Goal: Task Accomplishment & Management: Use online tool/utility

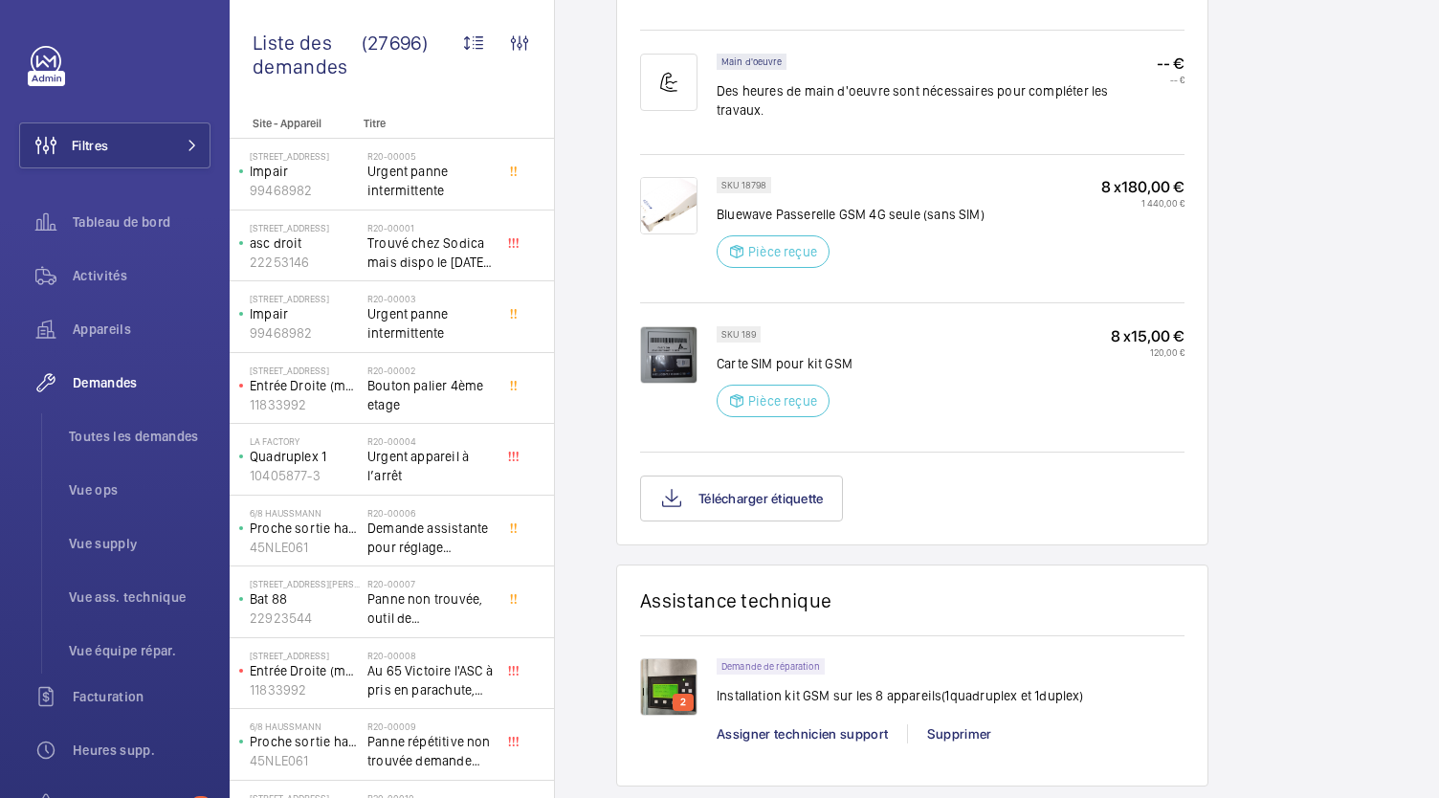
scroll to position [1152, 0]
click at [732, 505] on button "Télécharger étiquette" at bounding box center [741, 499] width 203 height 46
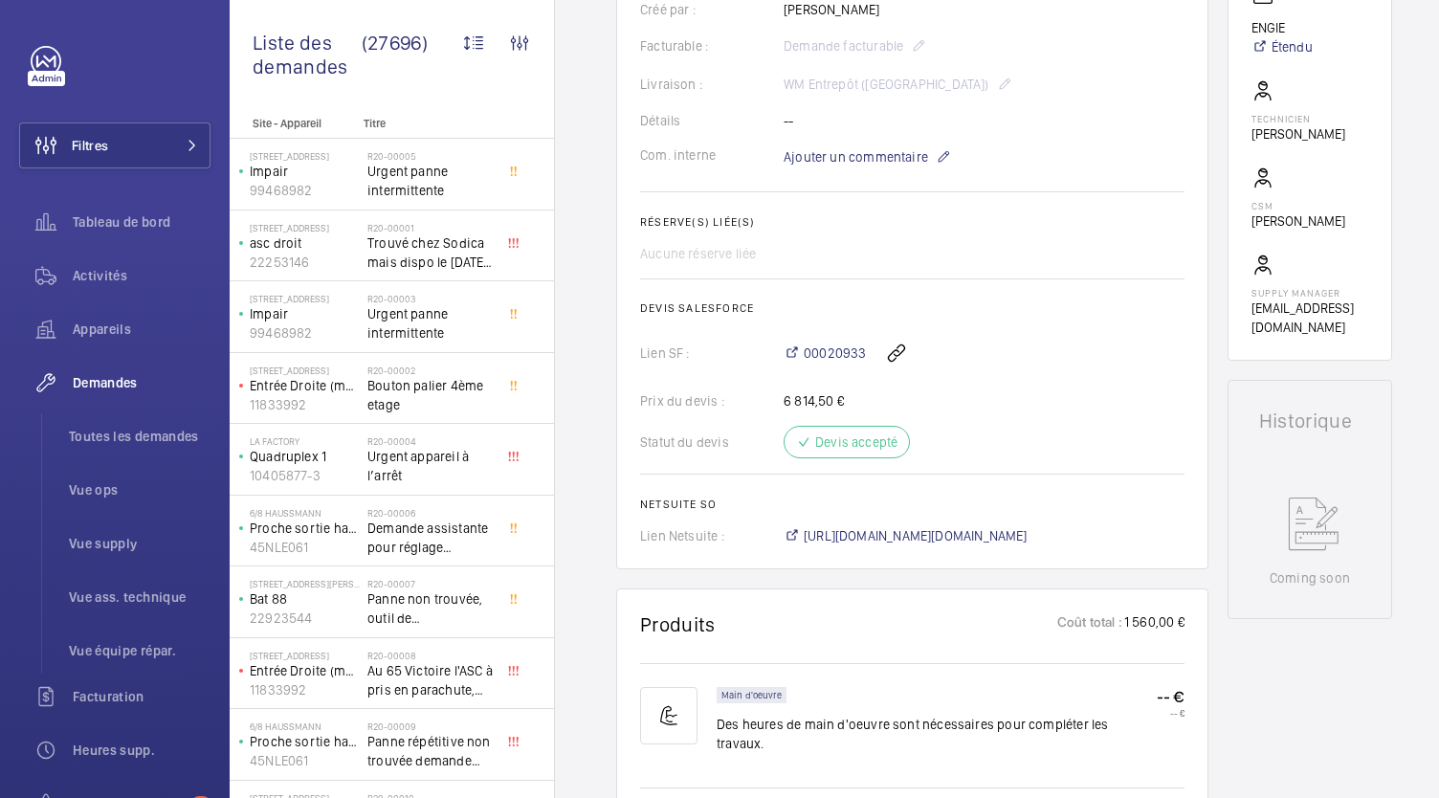
scroll to position [497, 0]
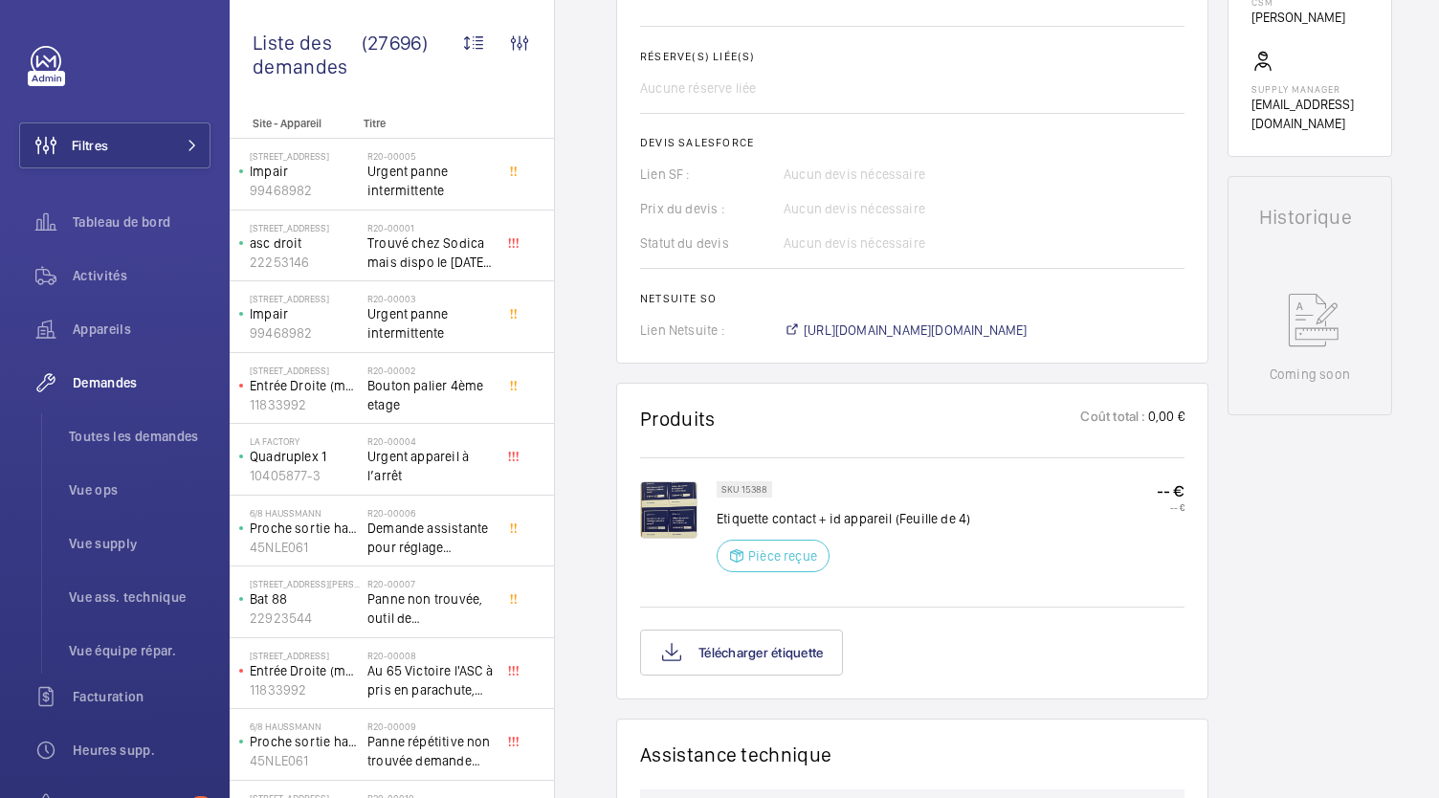
scroll to position [880, 0]
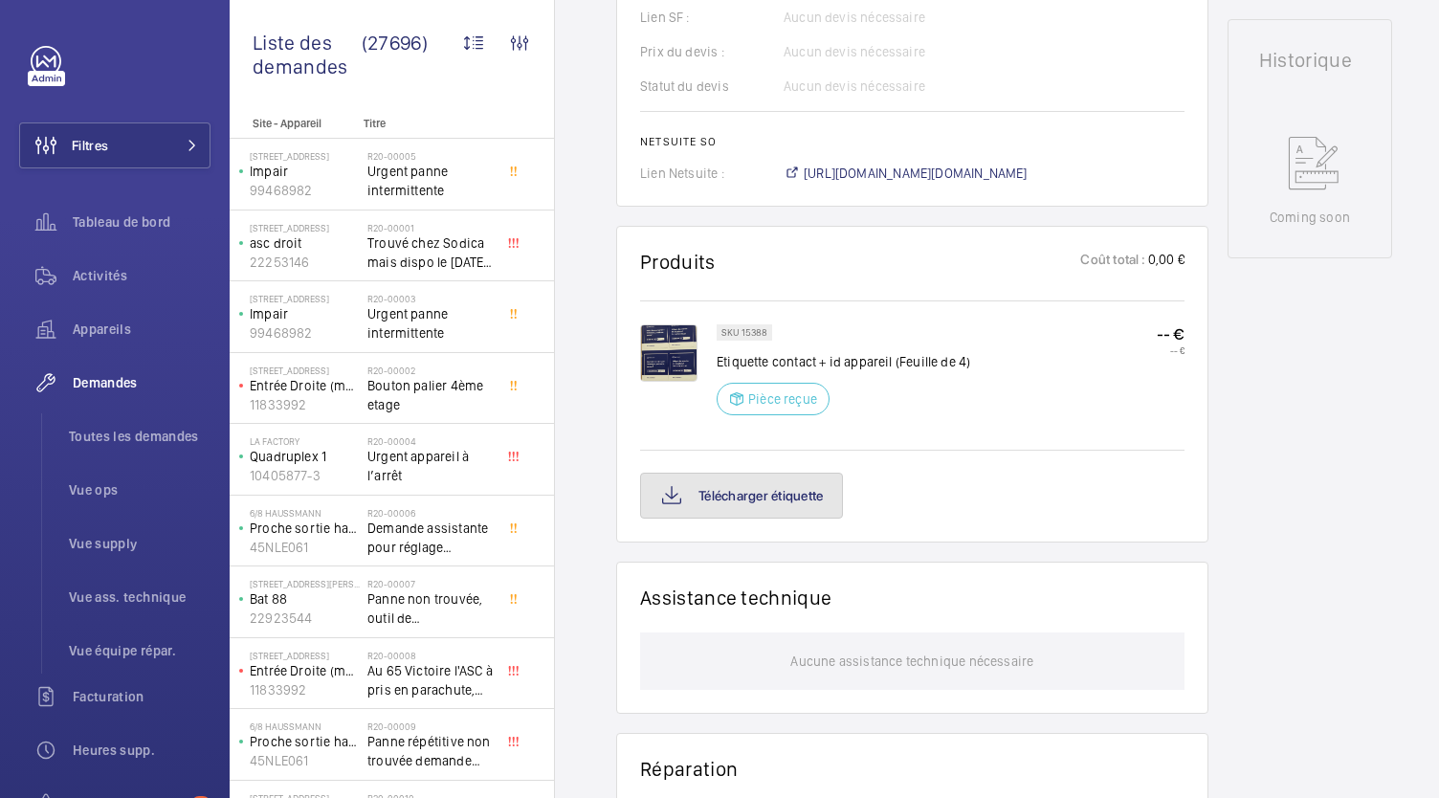
click at [807, 491] on button "Télécharger étiquette" at bounding box center [741, 496] width 203 height 46
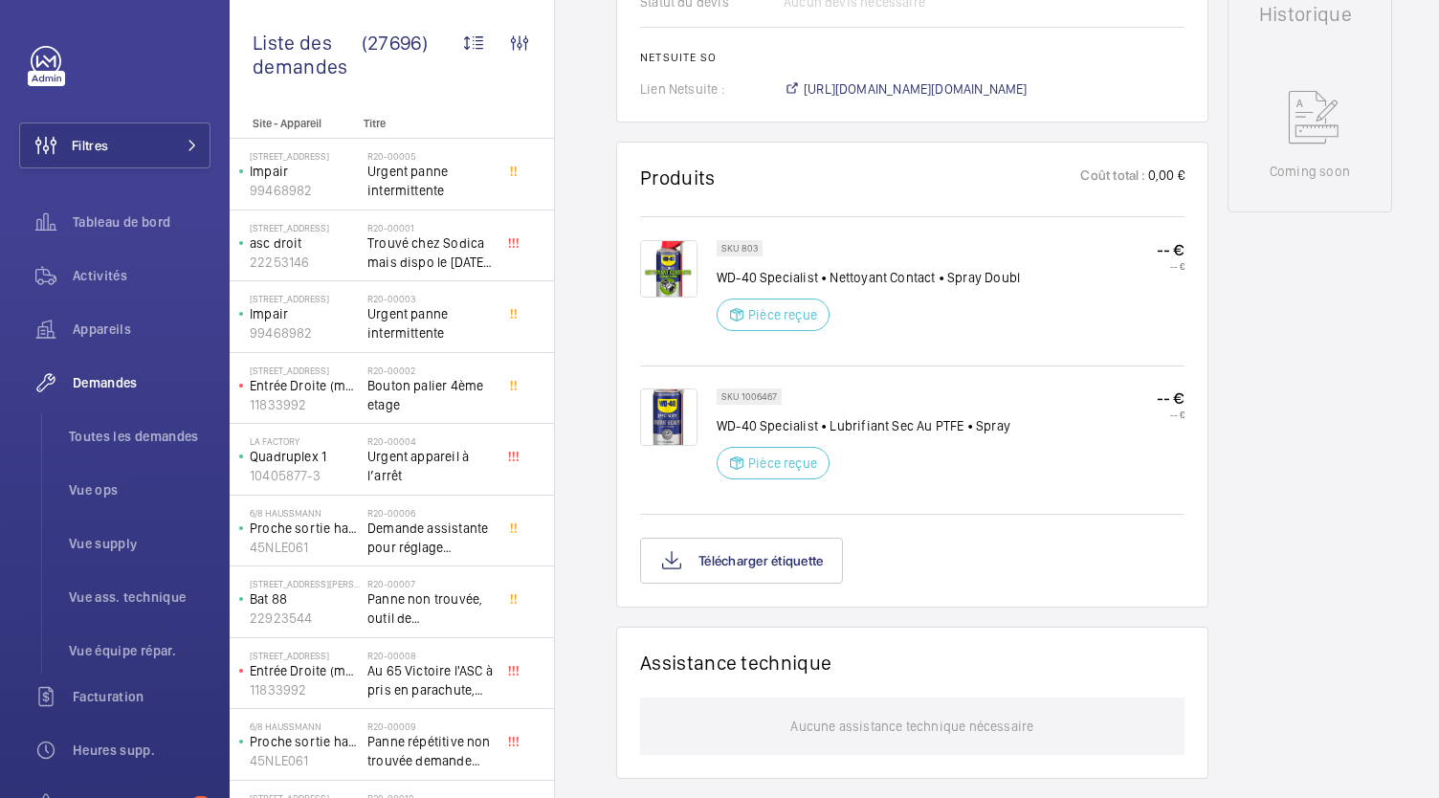
scroll to position [957, 0]
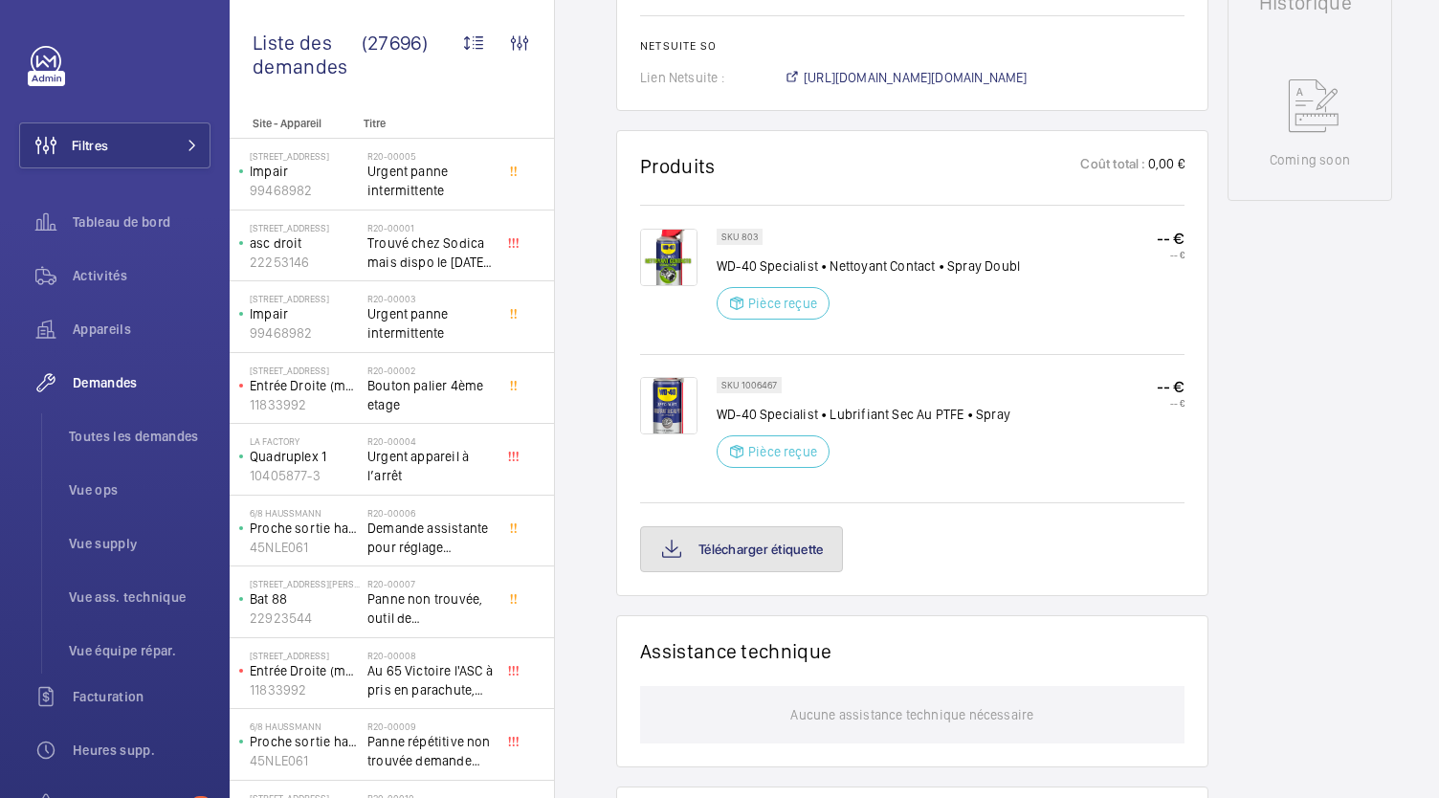
click at [769, 558] on button "Télécharger étiquette" at bounding box center [741, 549] width 203 height 46
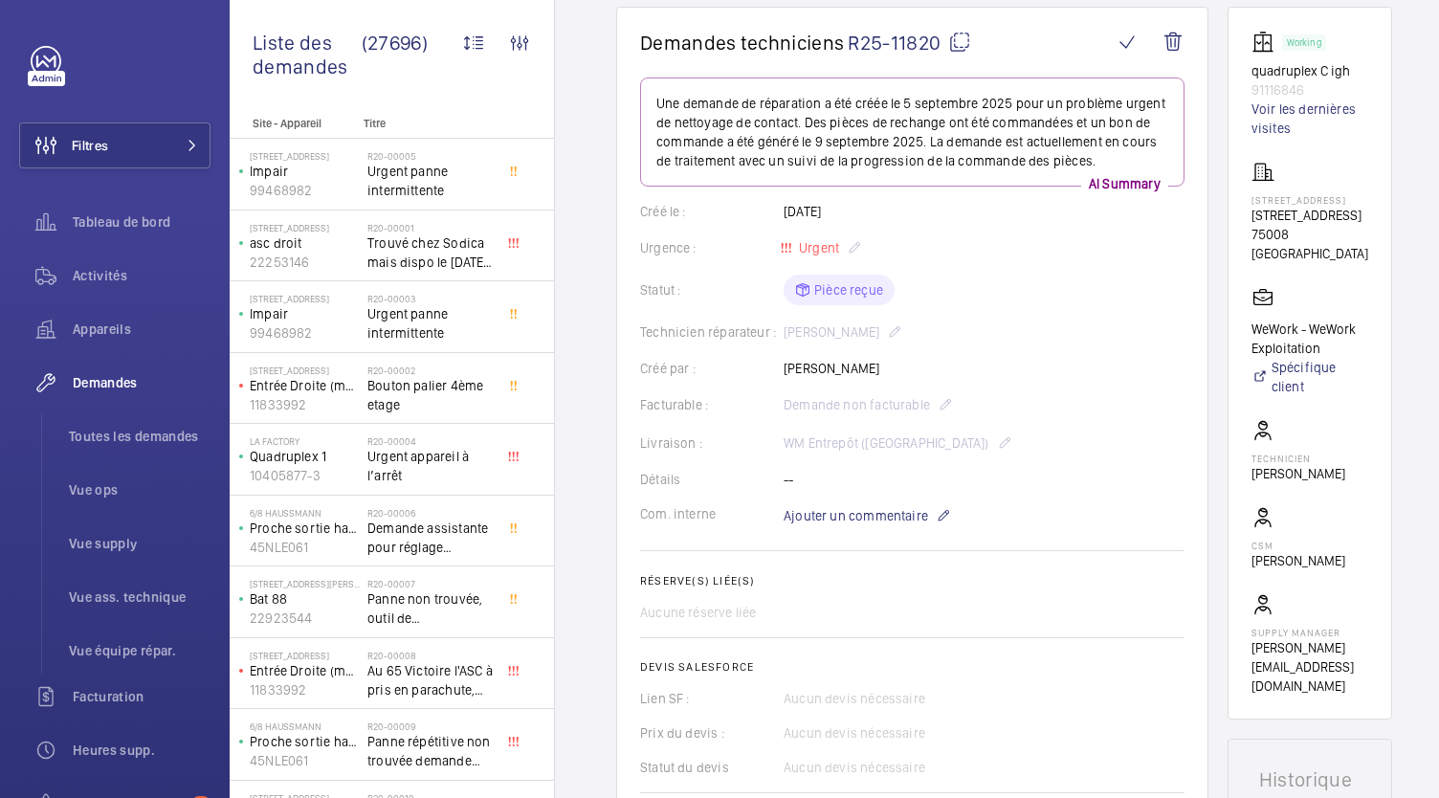
scroll to position [0, 0]
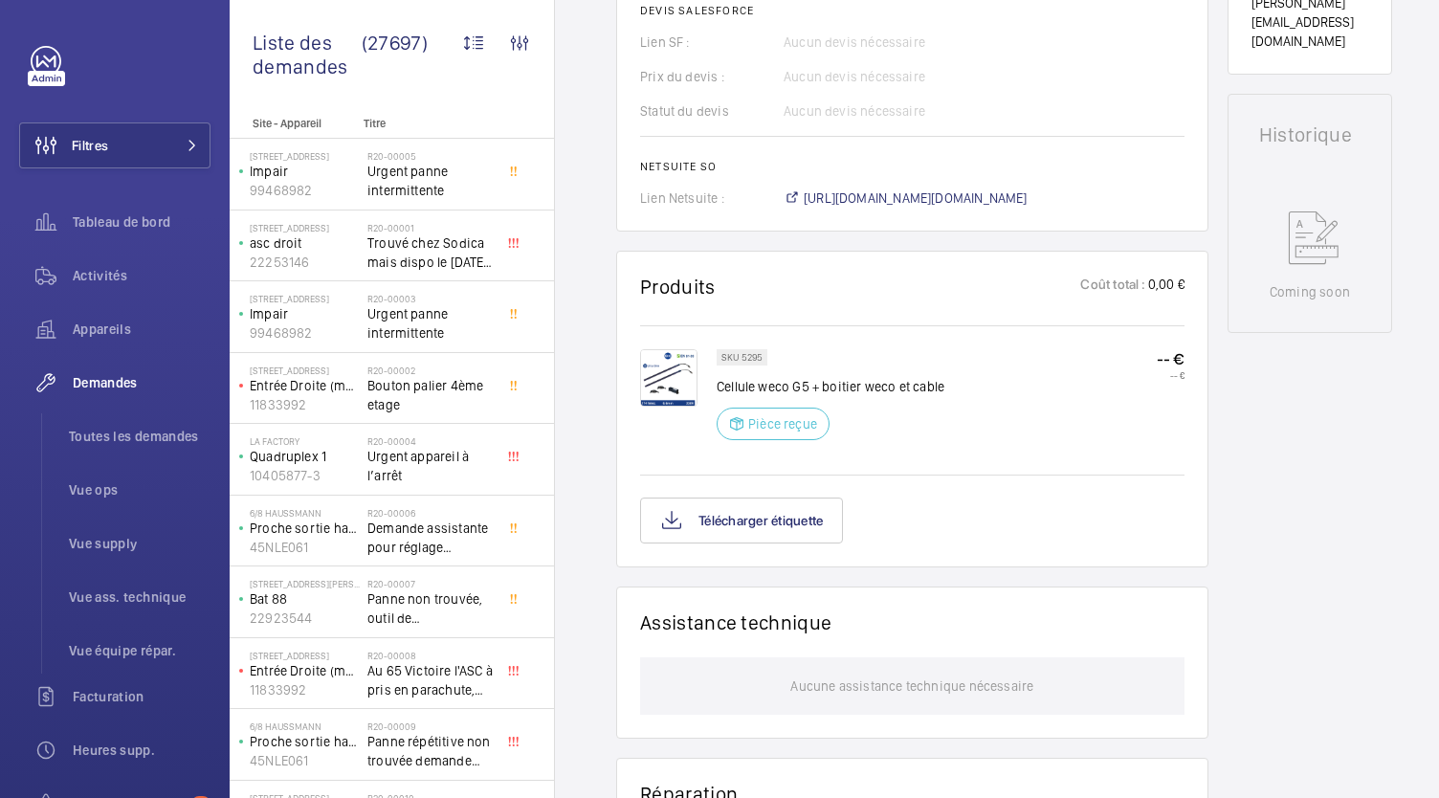
scroll to position [936, 0]
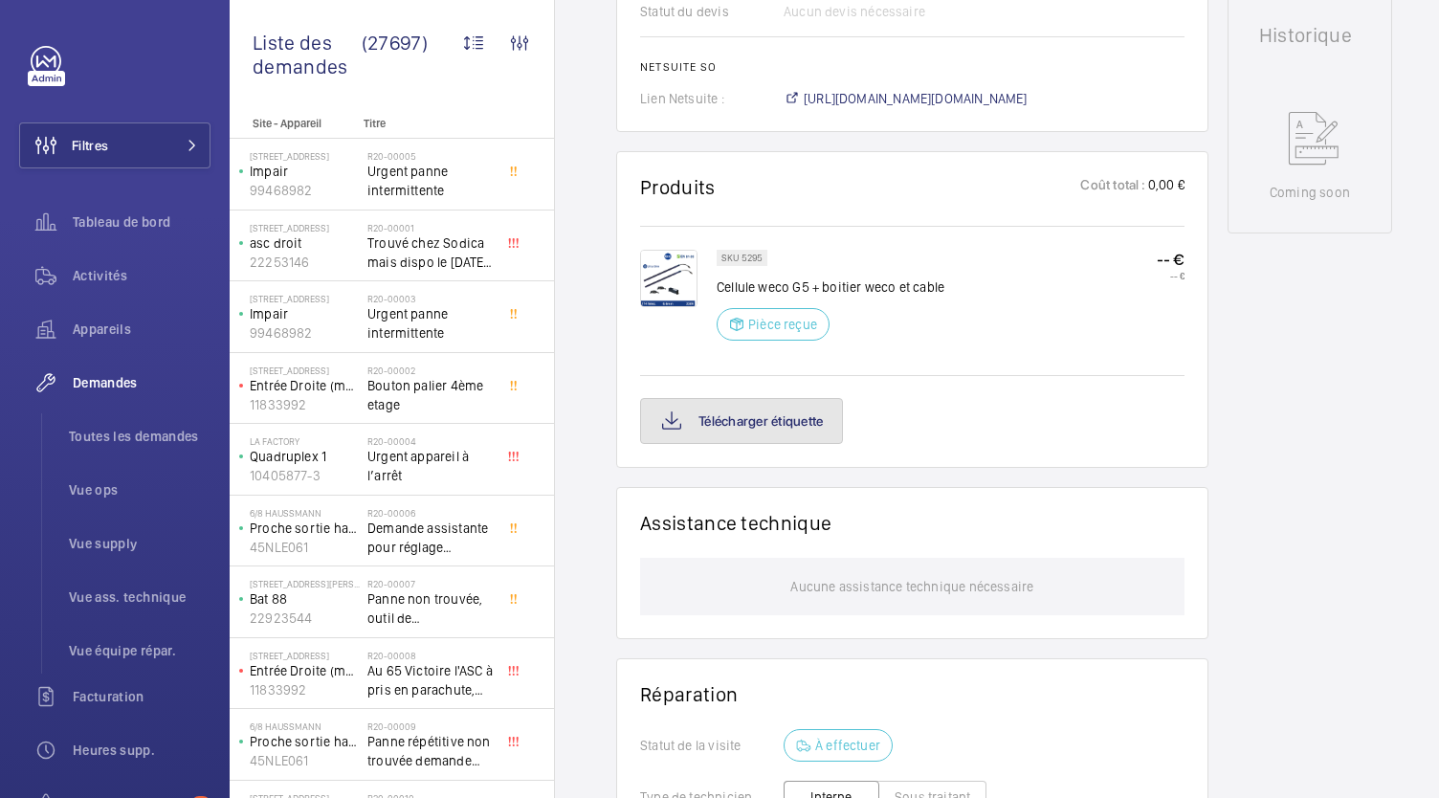
click at [744, 428] on button "Télécharger étiquette" at bounding box center [741, 421] width 203 height 46
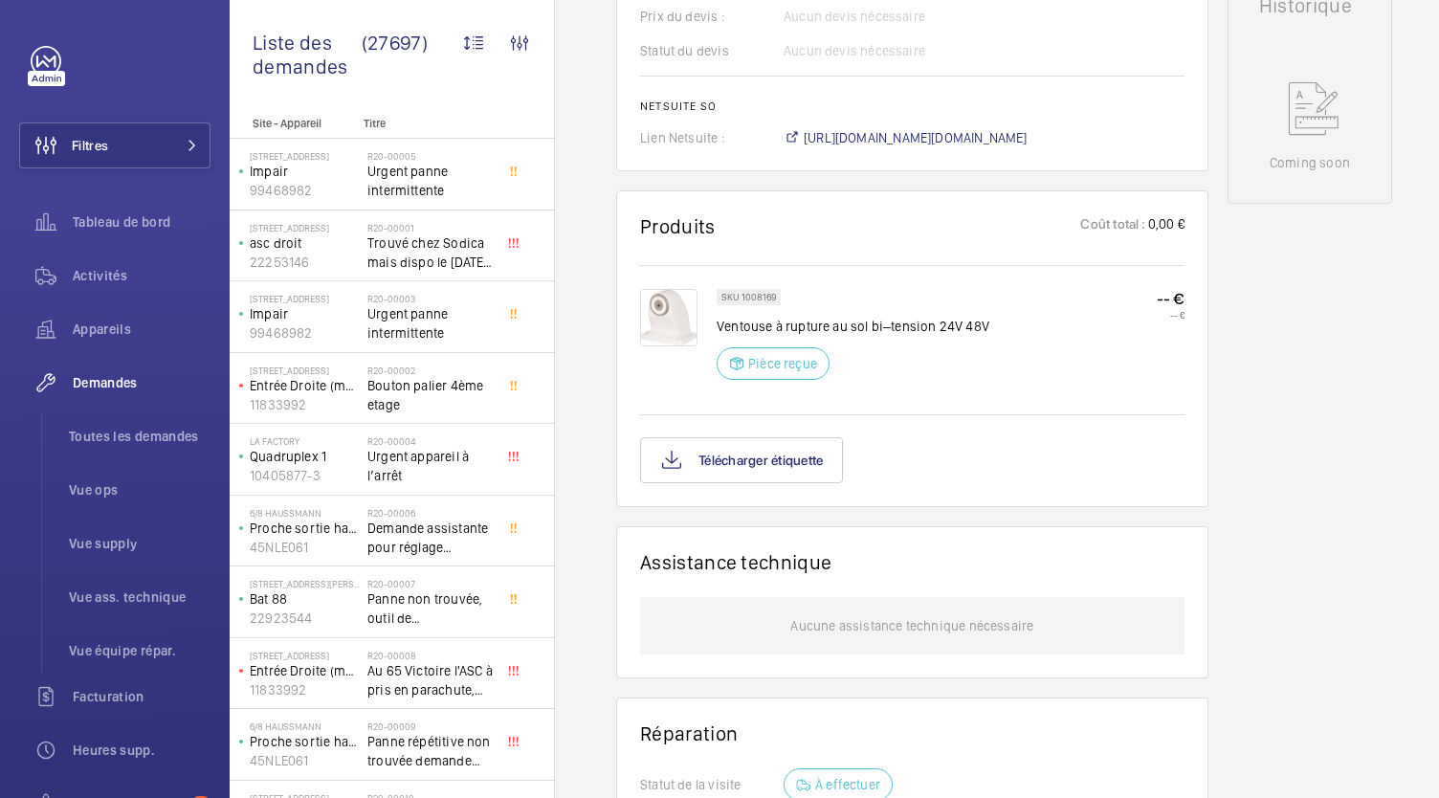
scroll to position [907, 0]
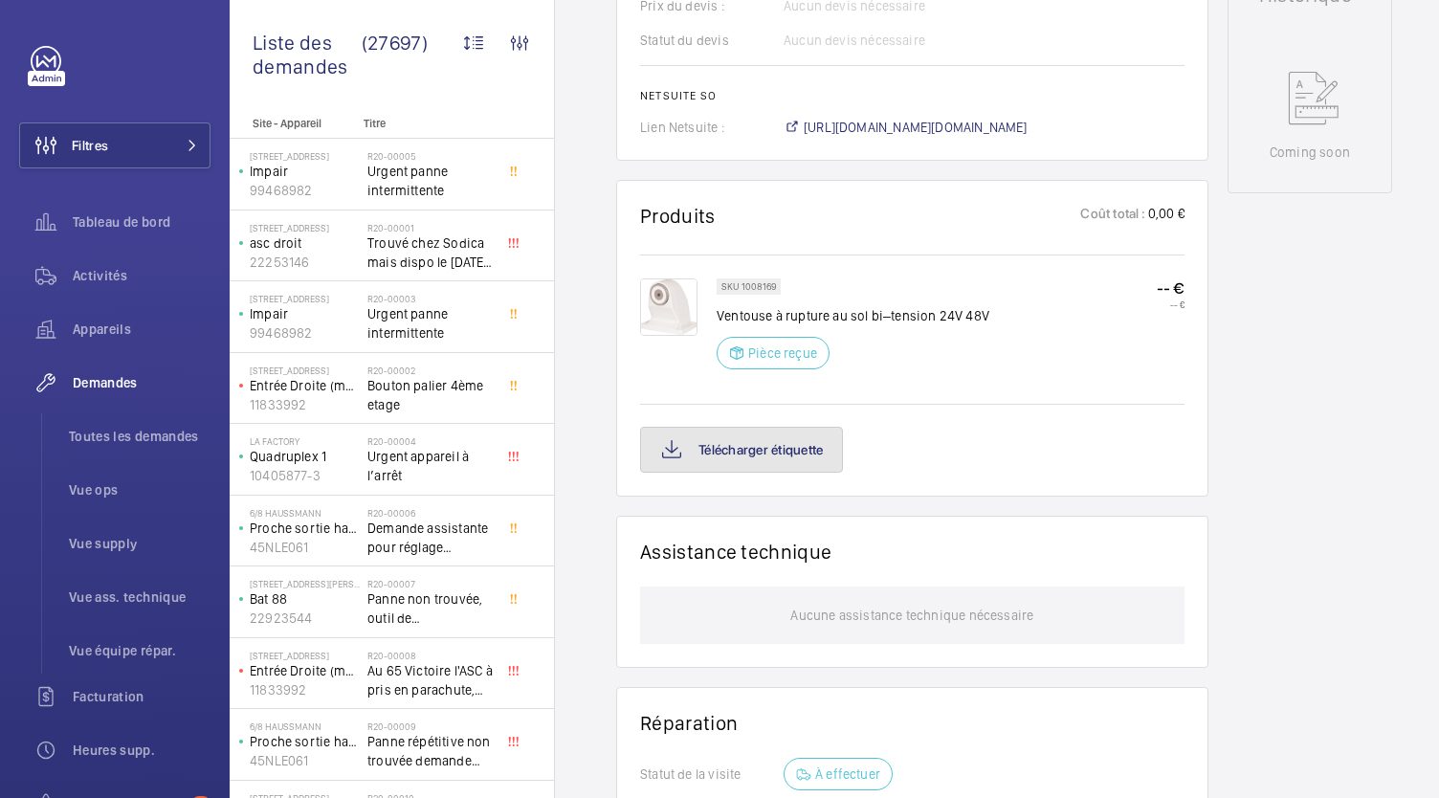
click at [770, 473] on button "Télécharger étiquette" at bounding box center [741, 450] width 203 height 46
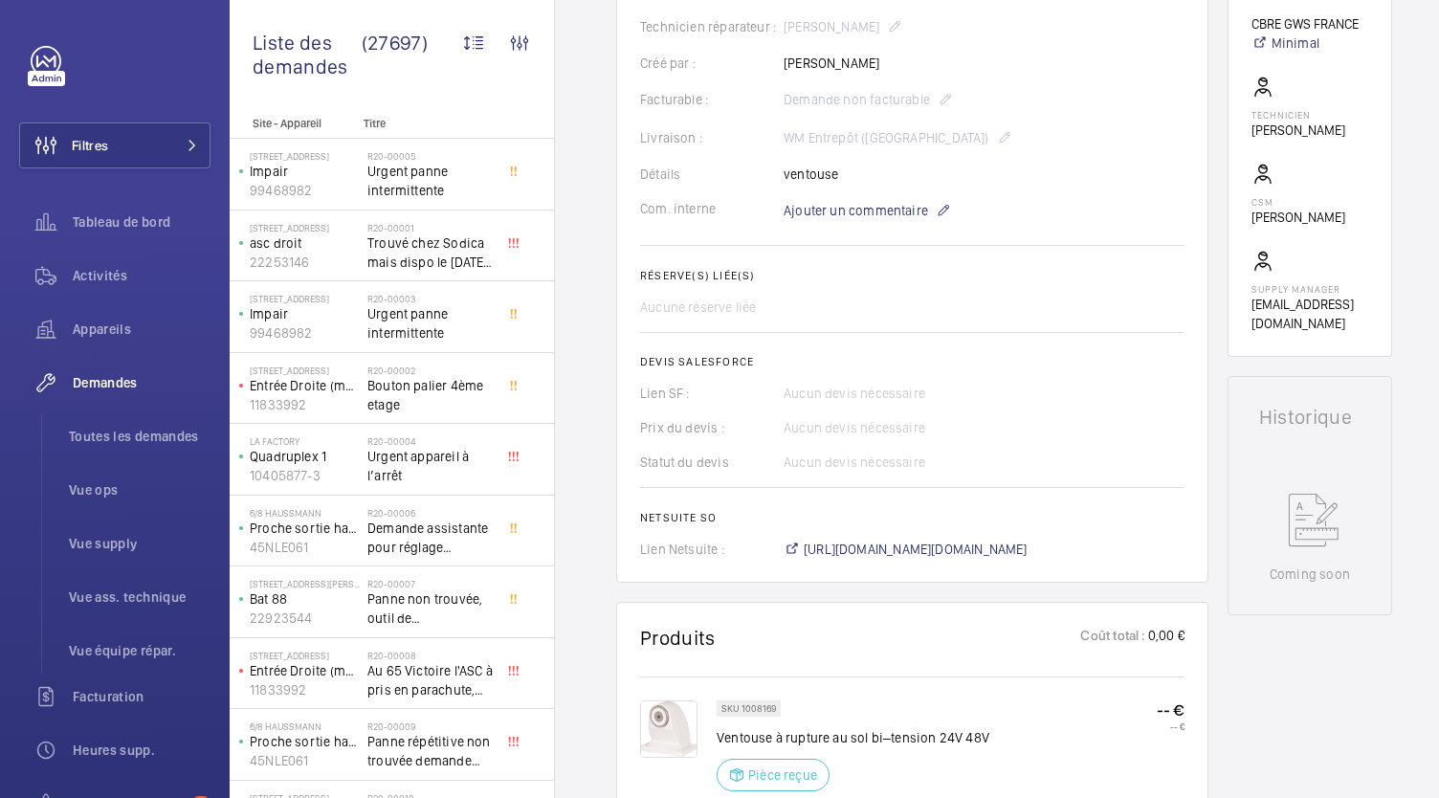
scroll to position [486, 0]
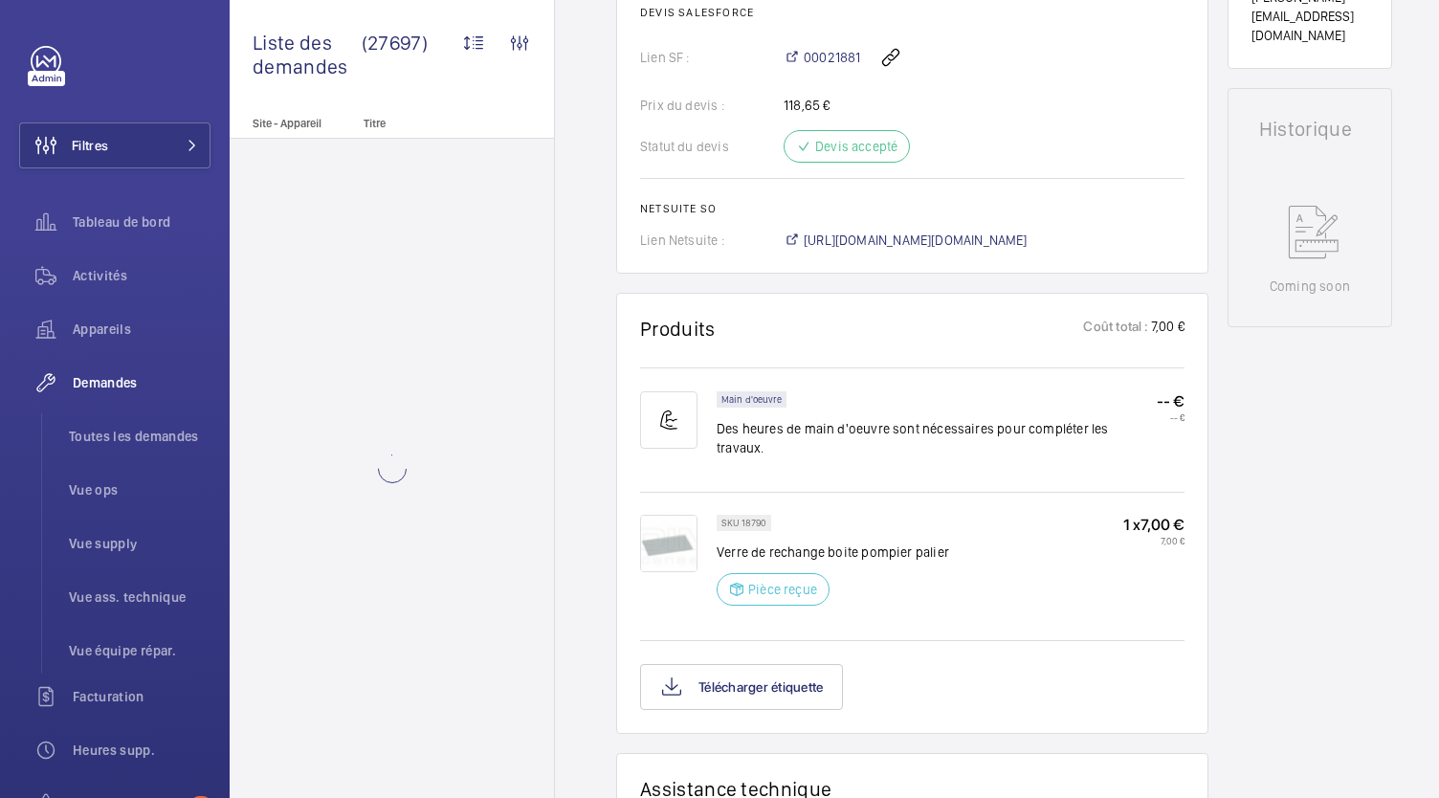
scroll to position [842, 0]
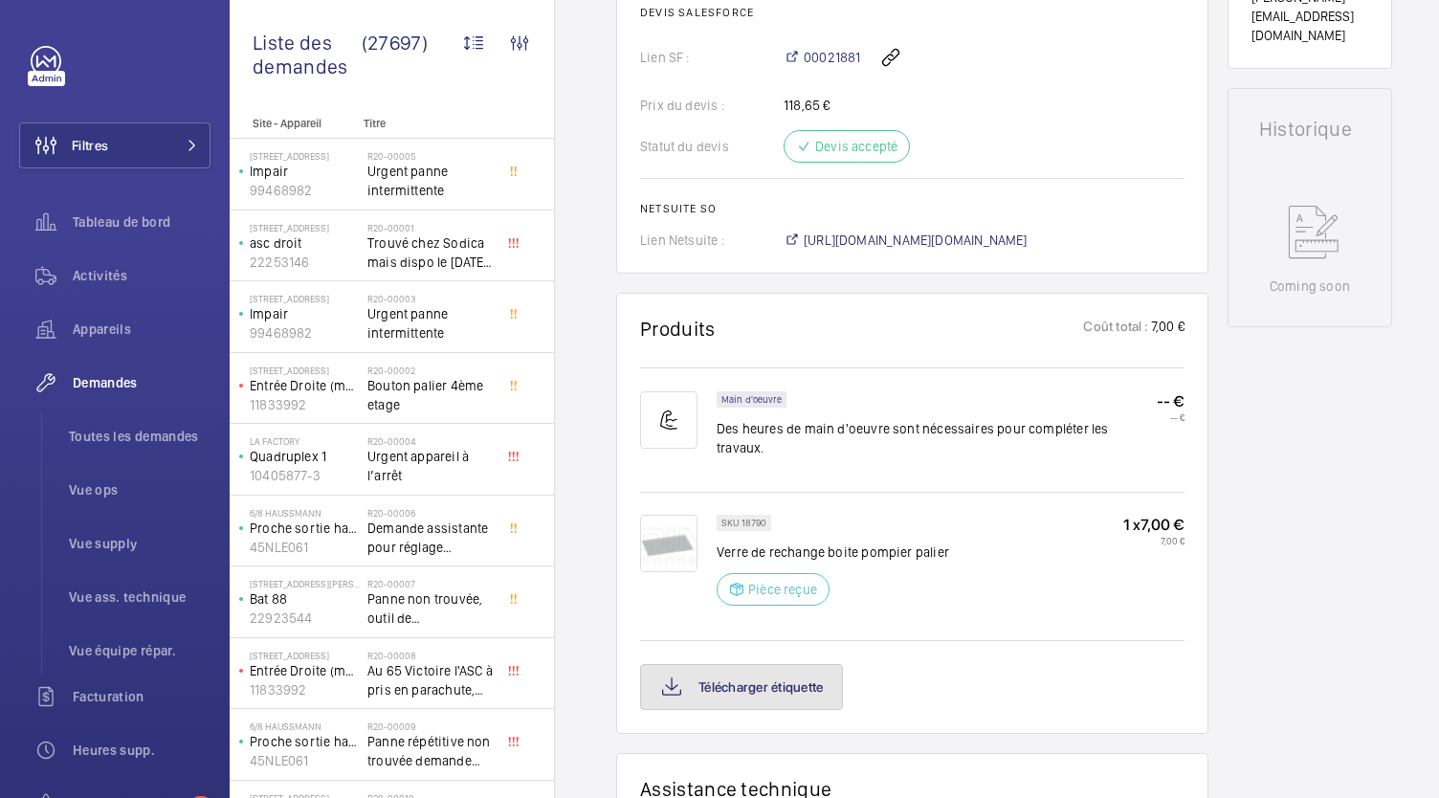
click at [788, 664] on button "Télécharger étiquette" at bounding box center [741, 687] width 203 height 46
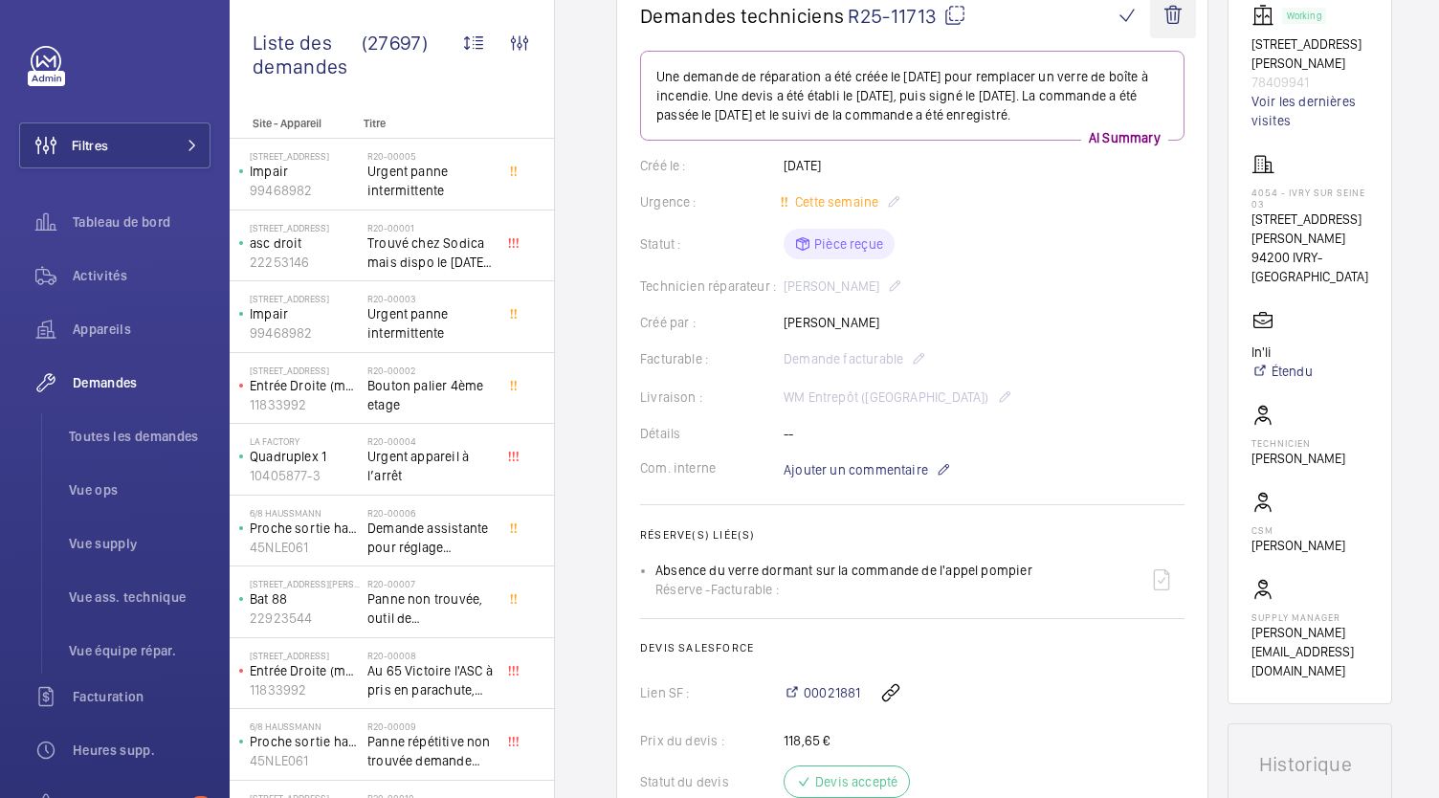
scroll to position [201, 0]
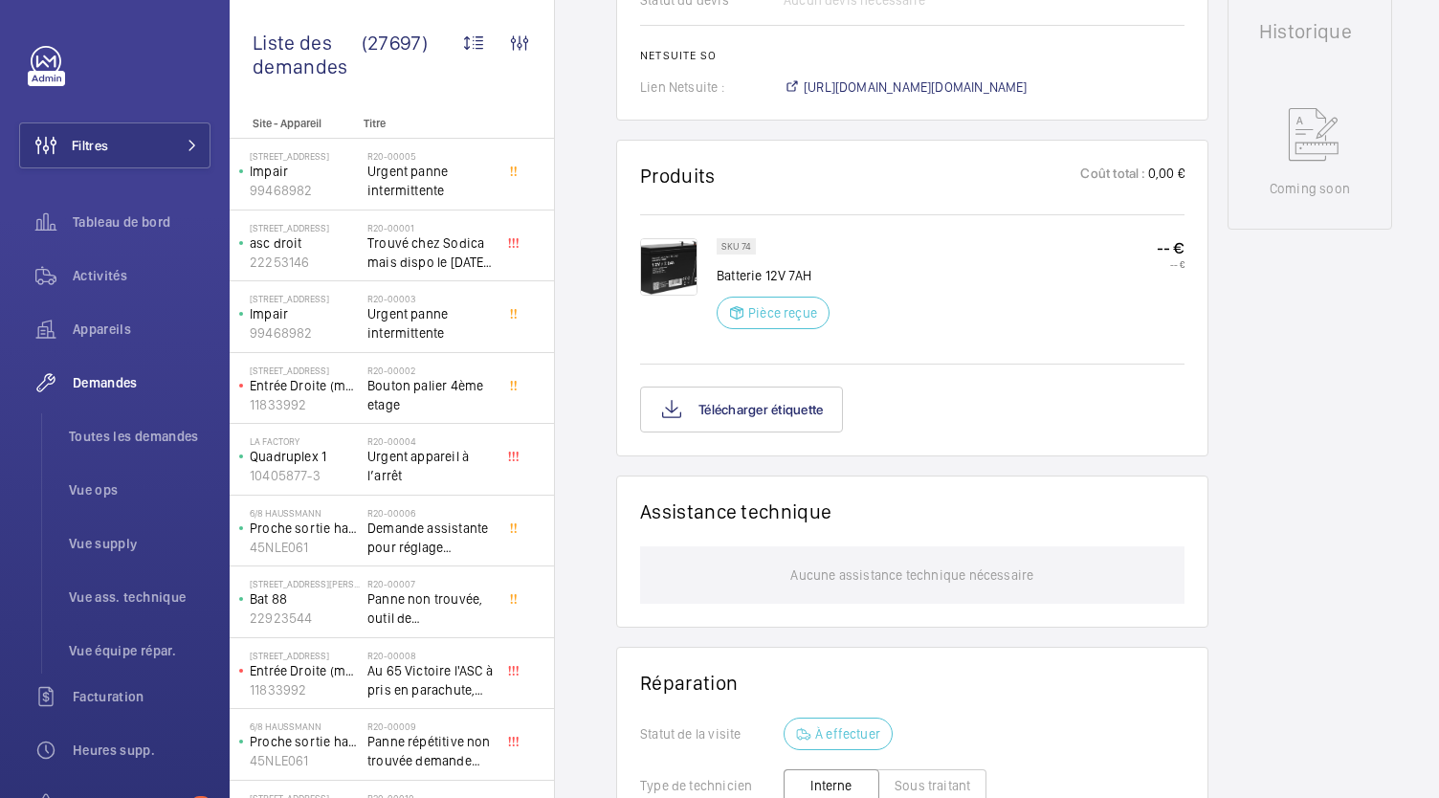
scroll to position [948, 0]
click at [785, 410] on button "Télécharger étiquette" at bounding box center [741, 409] width 203 height 46
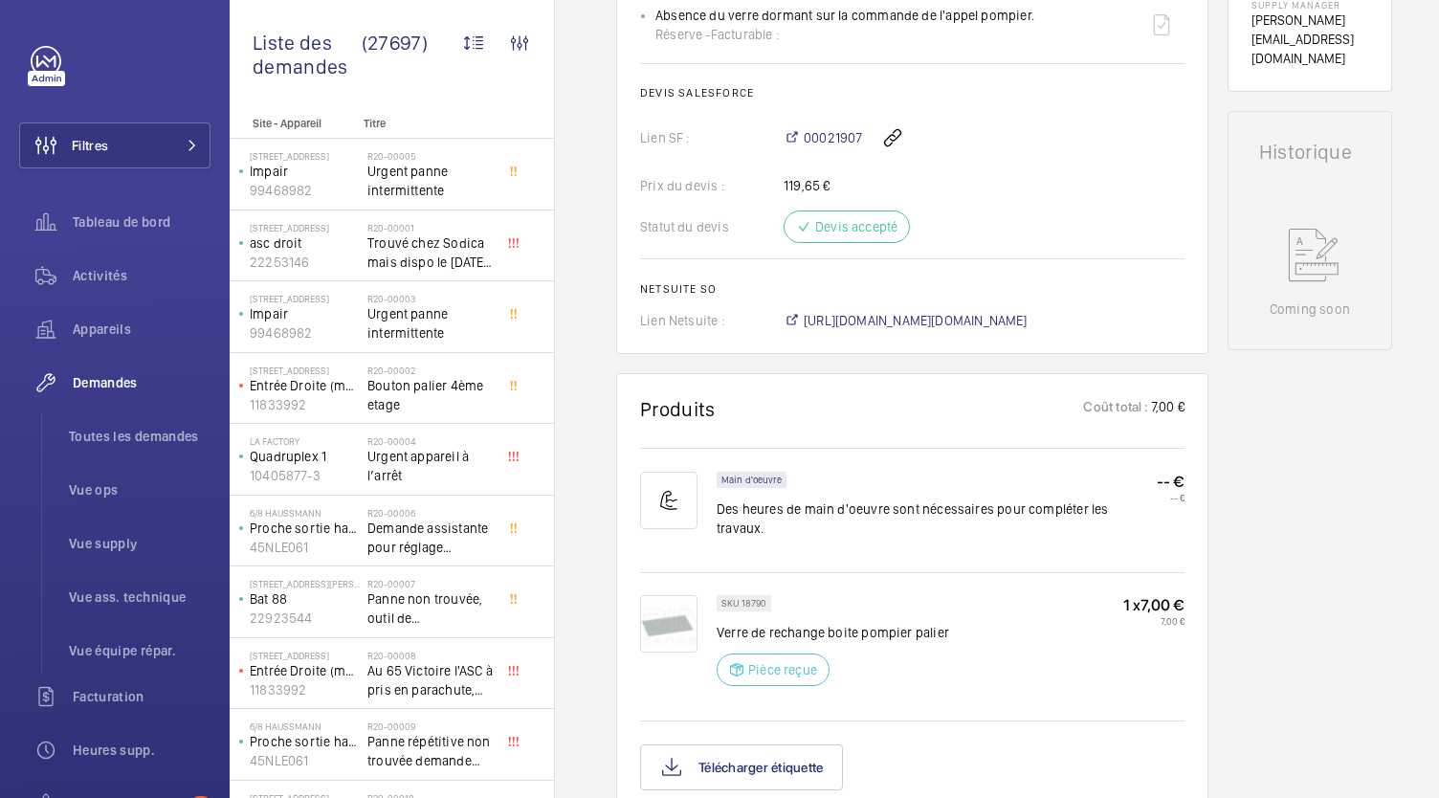
scroll to position [1020, 0]
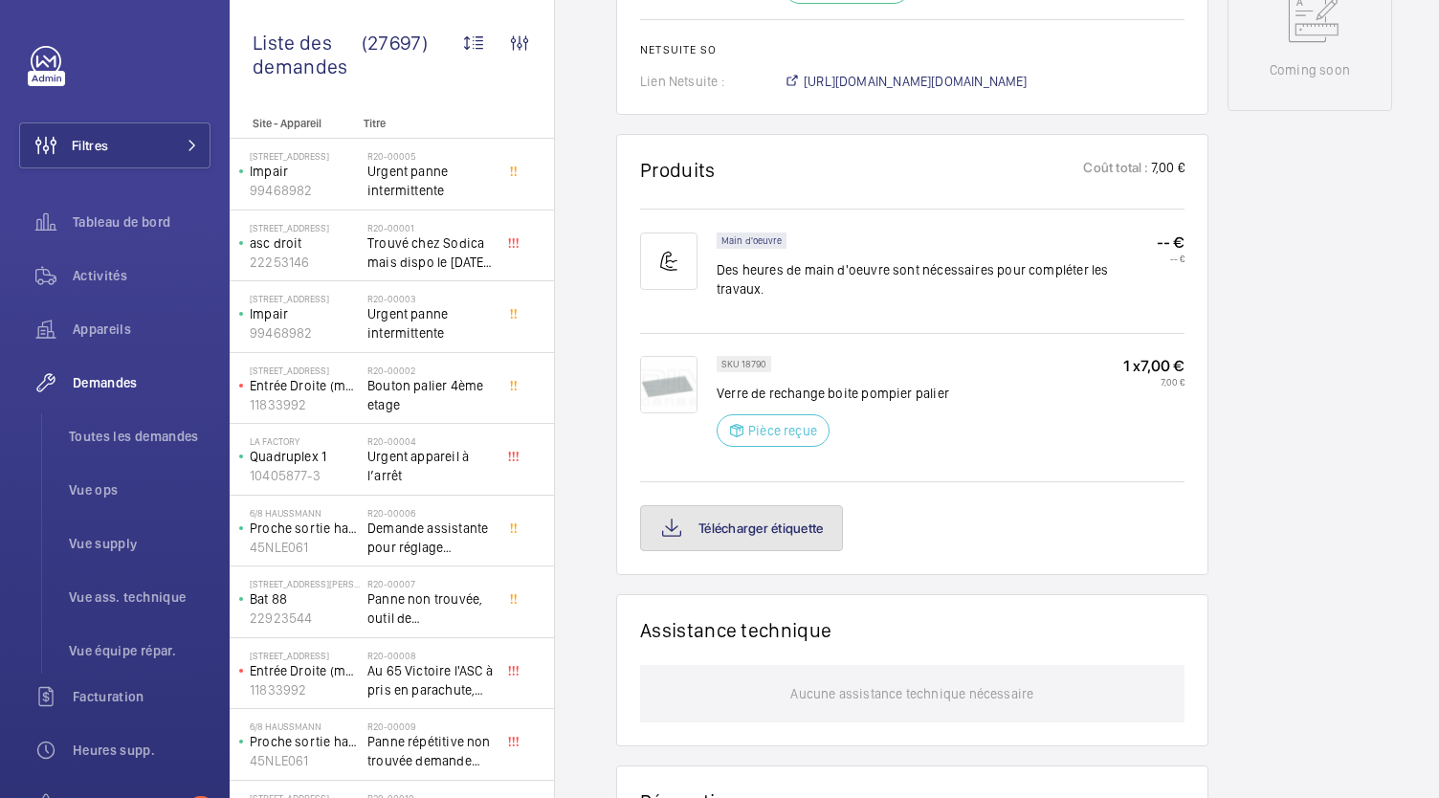
click at [784, 509] on button "Télécharger étiquette" at bounding box center [741, 528] width 203 height 46
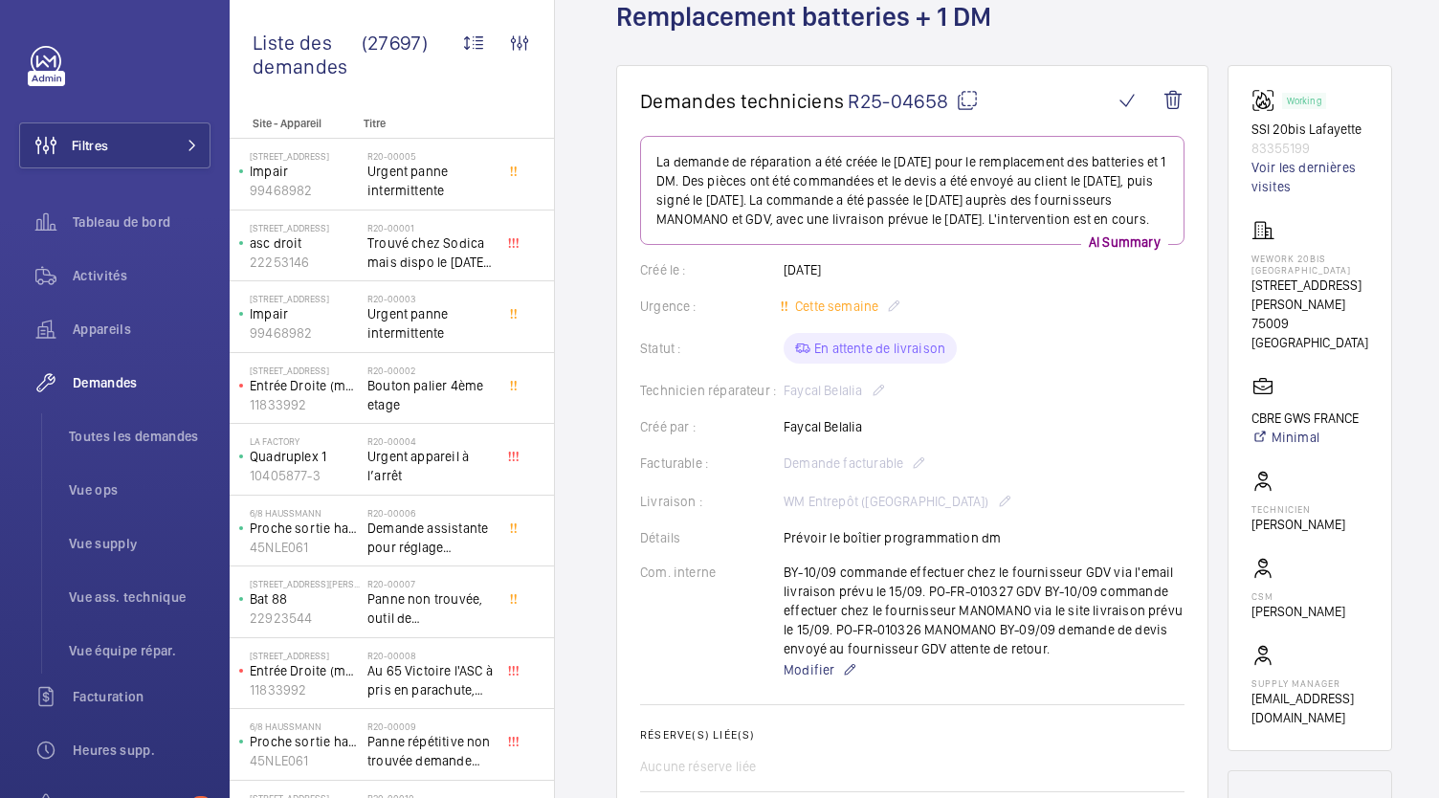
scroll to position [120, 0]
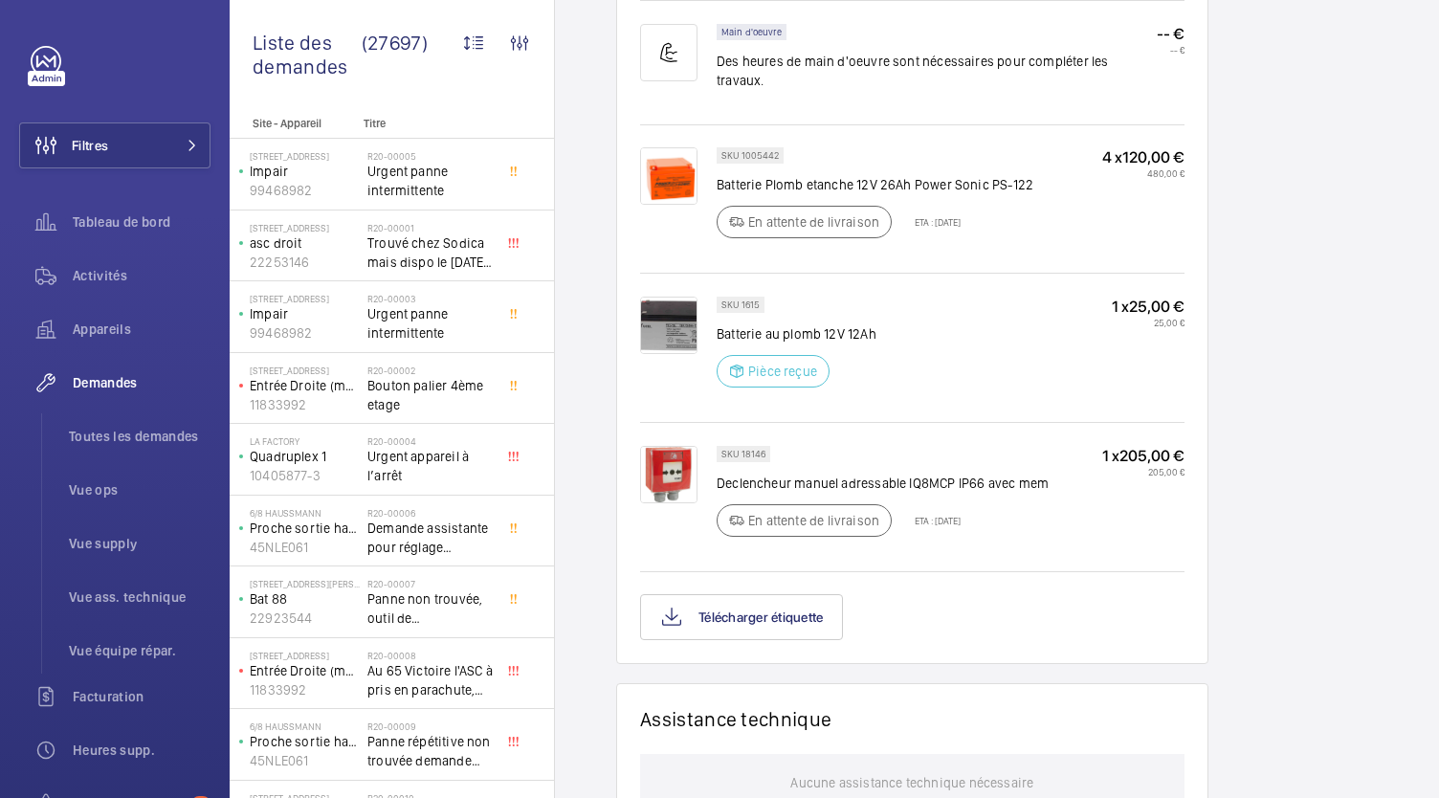
scroll to position [1312, 0]
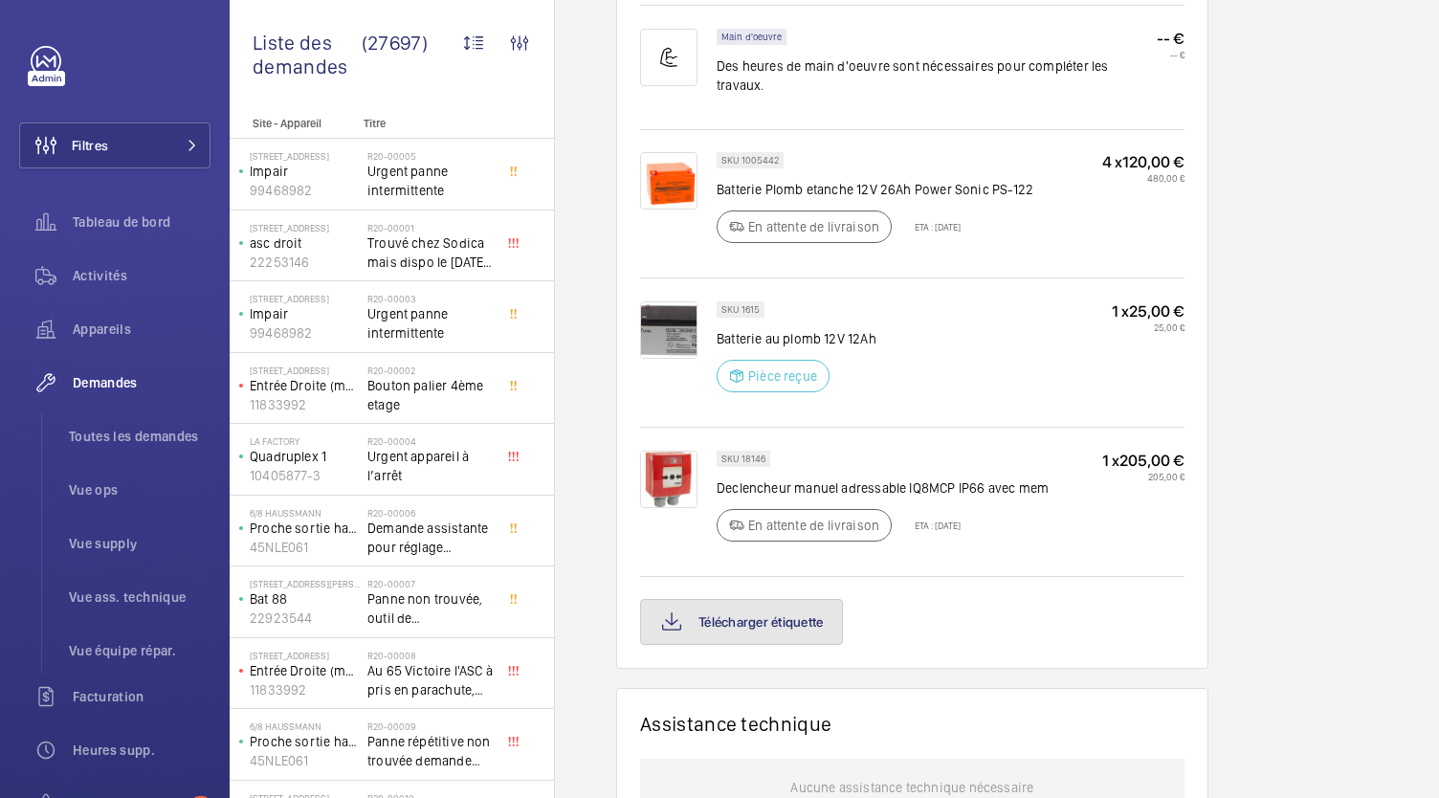
click at [756, 603] on button "Télécharger étiquette" at bounding box center [741, 622] width 203 height 46
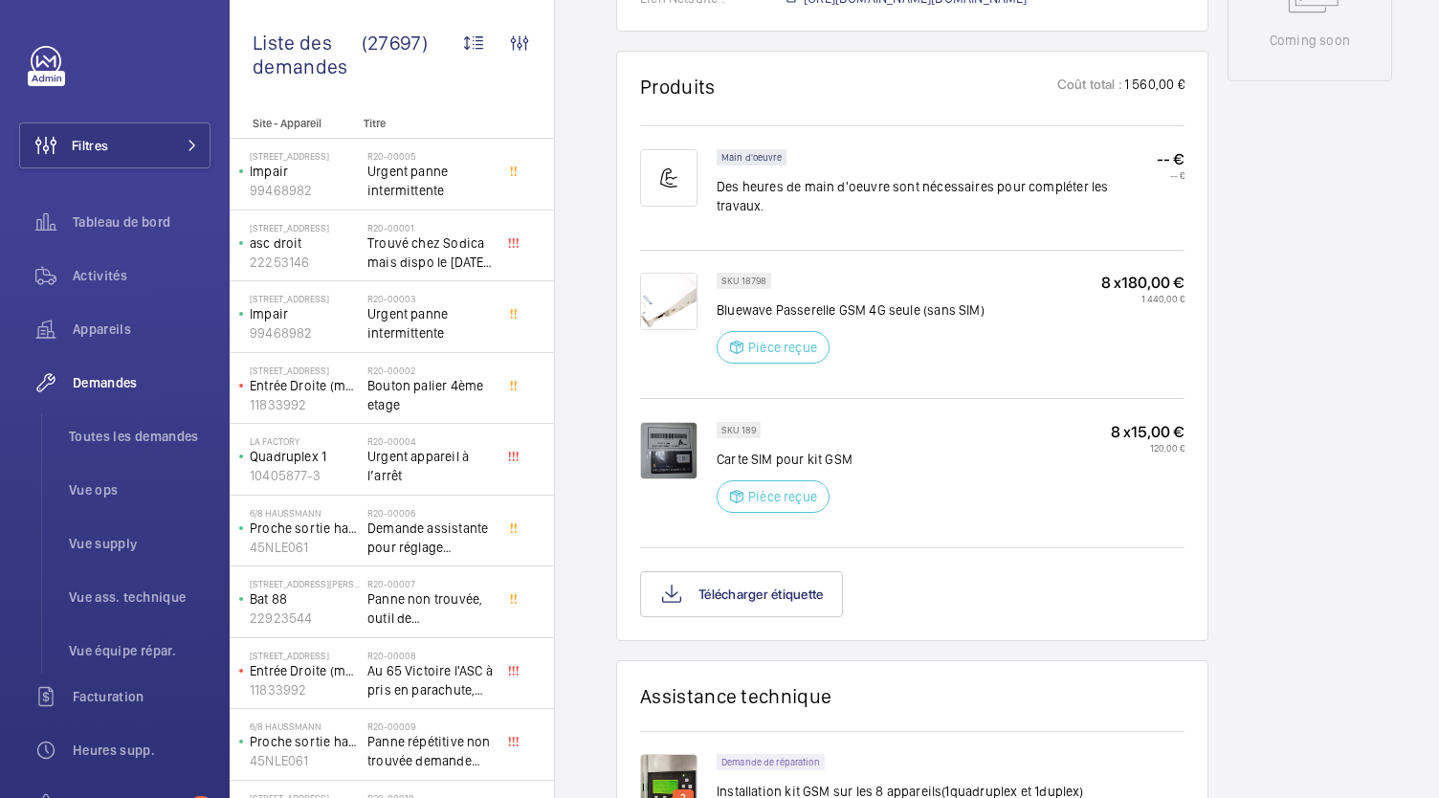
scroll to position [1056, 0]
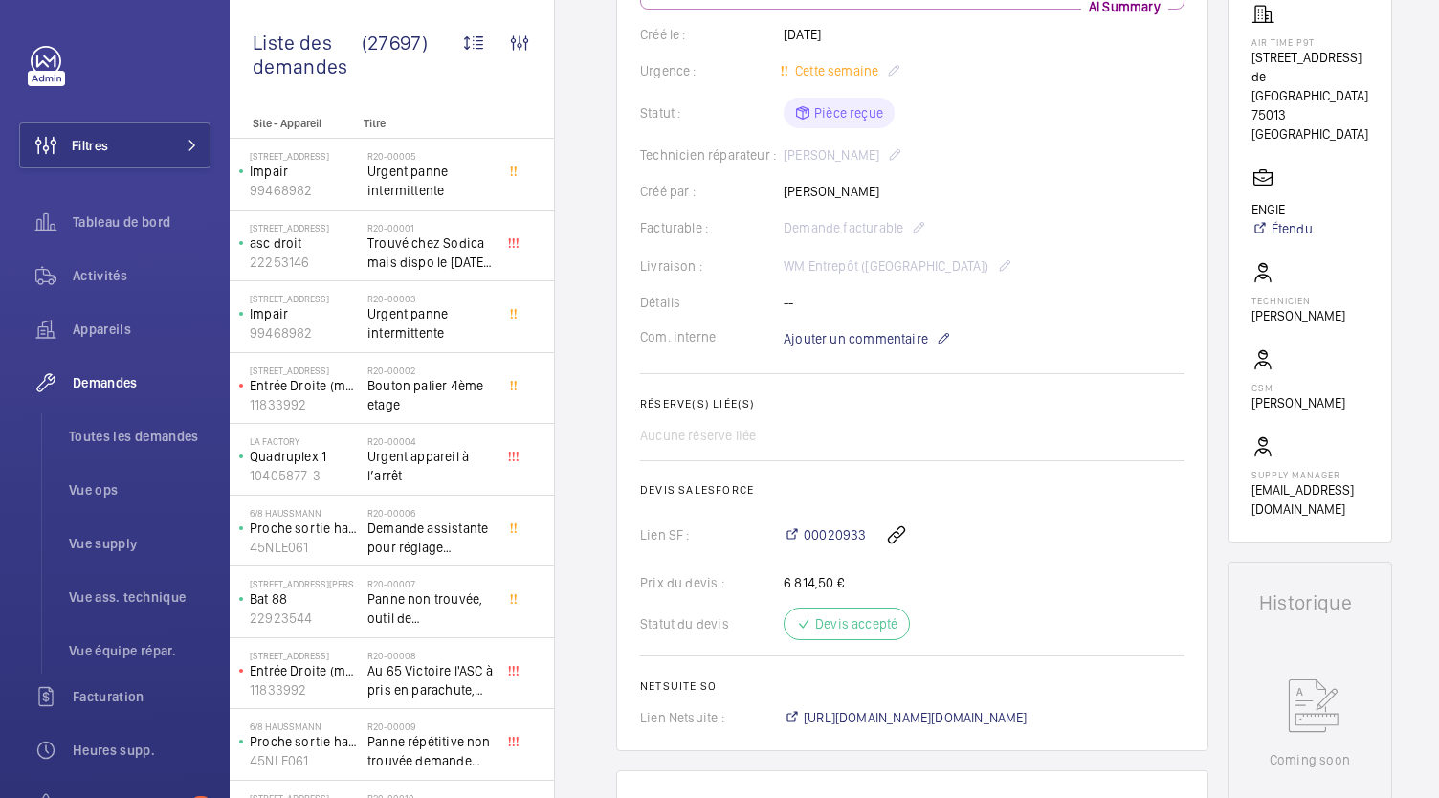
scroll to position [355, 0]
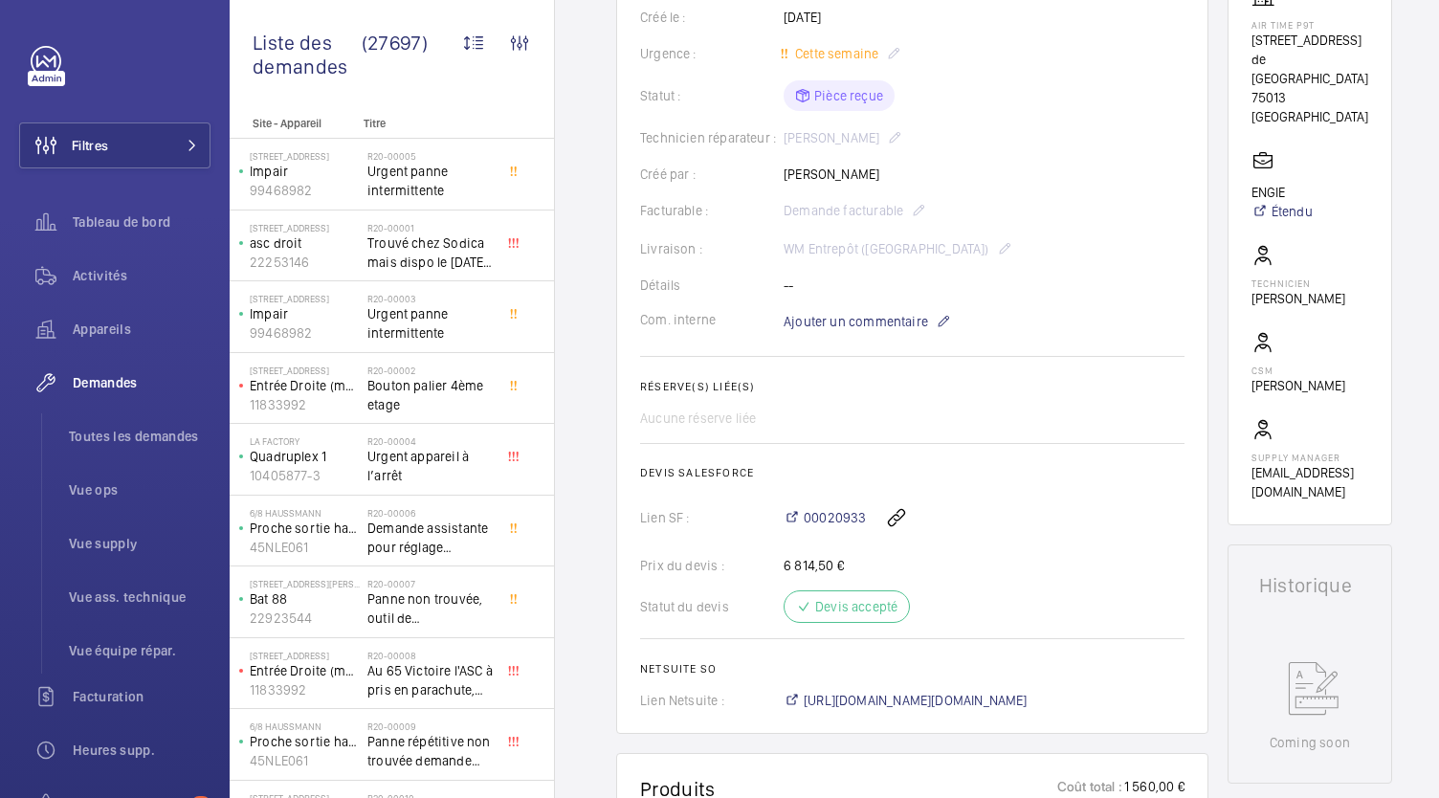
click at [830, 140] on wm-front-card-body "Une demande de réparation a été créée le [DATE] pour l'installation de kits GSM…" at bounding box center [912, 305] width 544 height 807
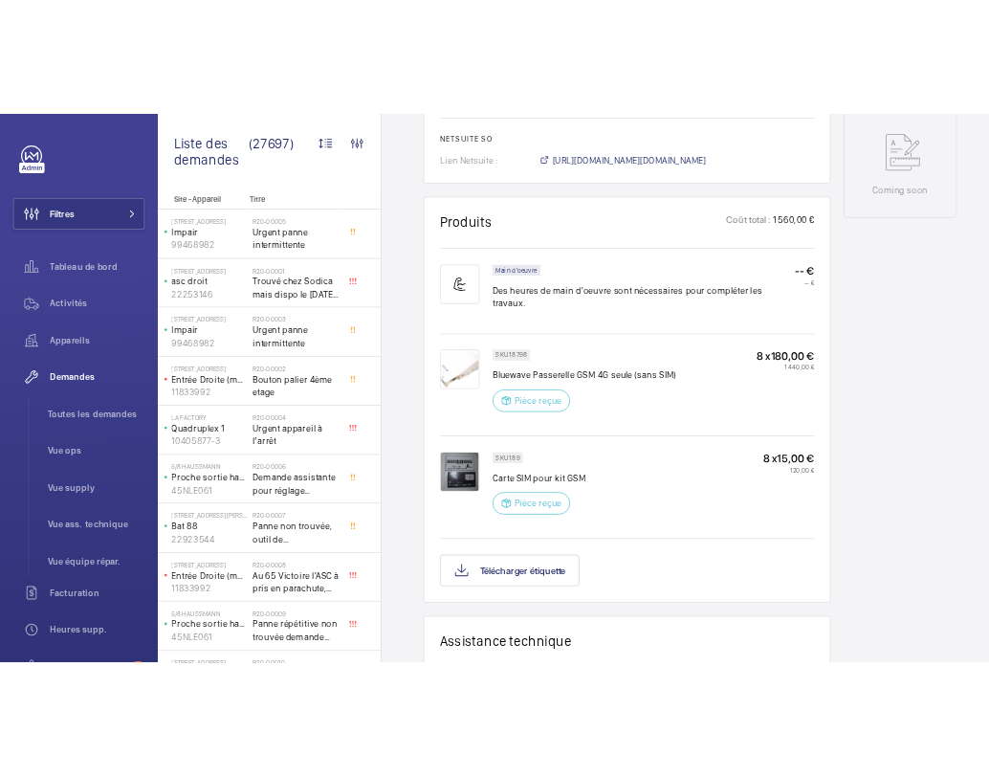
scroll to position [987, 0]
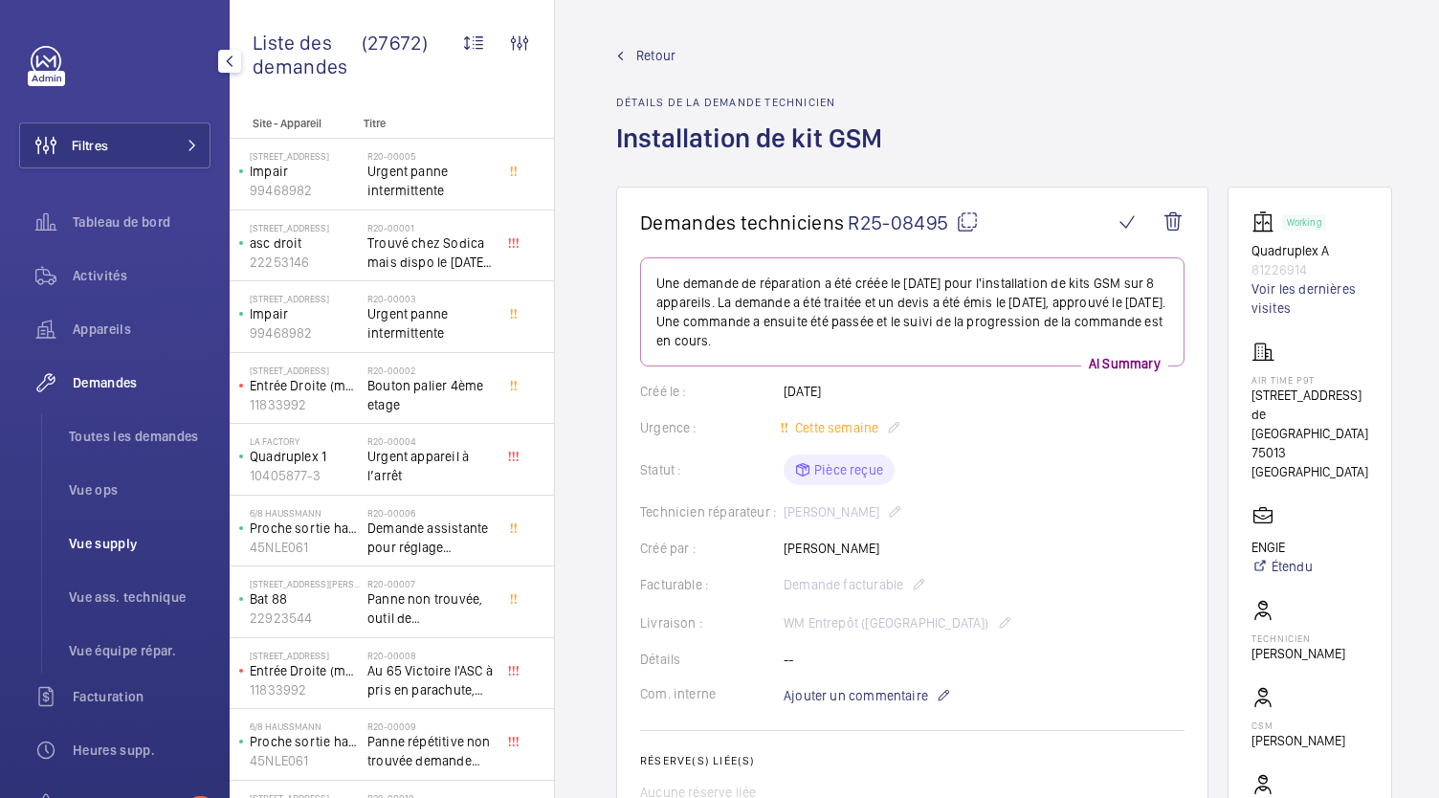
click at [134, 539] on span "Vue supply" at bounding box center [140, 543] width 142 height 19
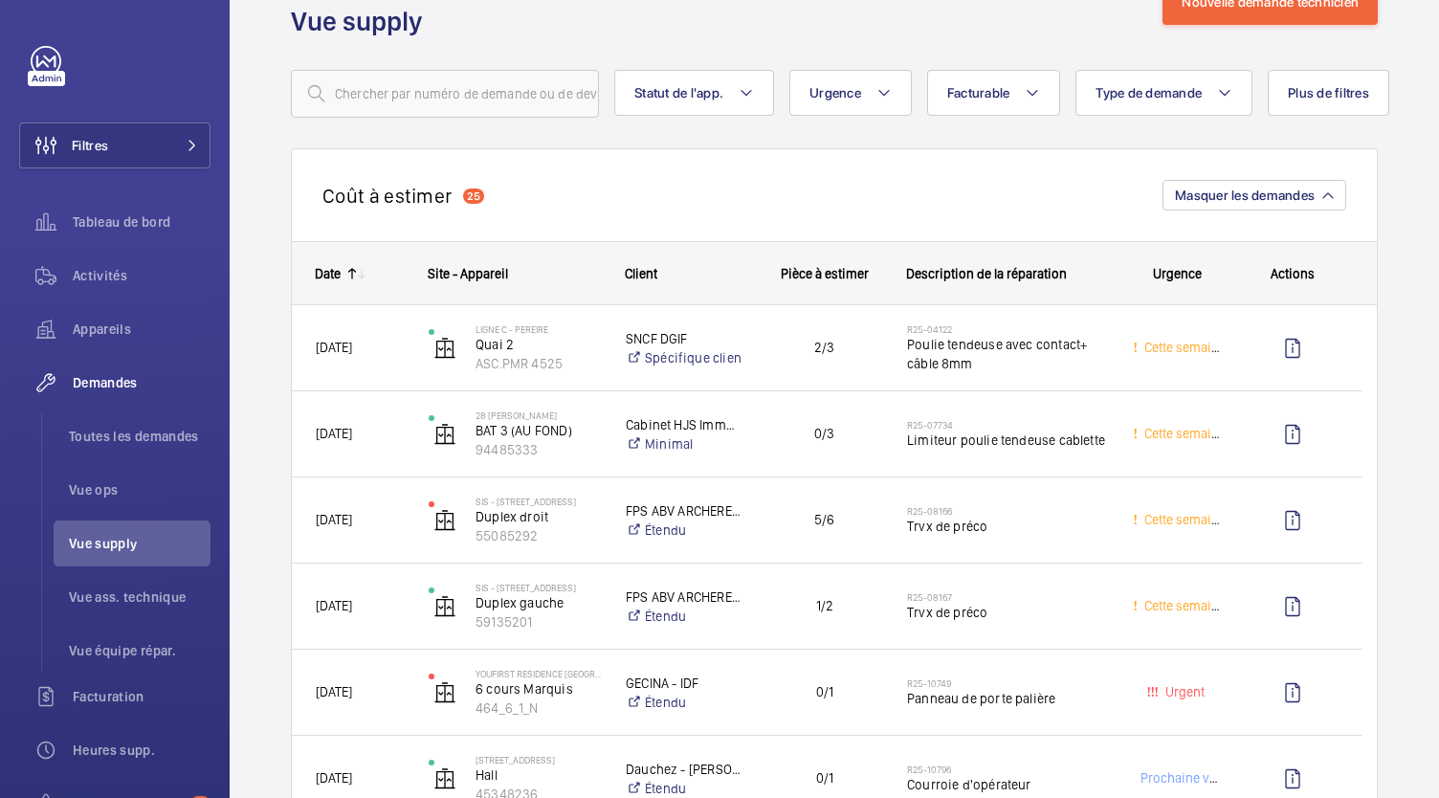
scroll to position [66, 0]
click at [111, 415] on li "Toutes les demandes" at bounding box center [132, 436] width 157 height 46
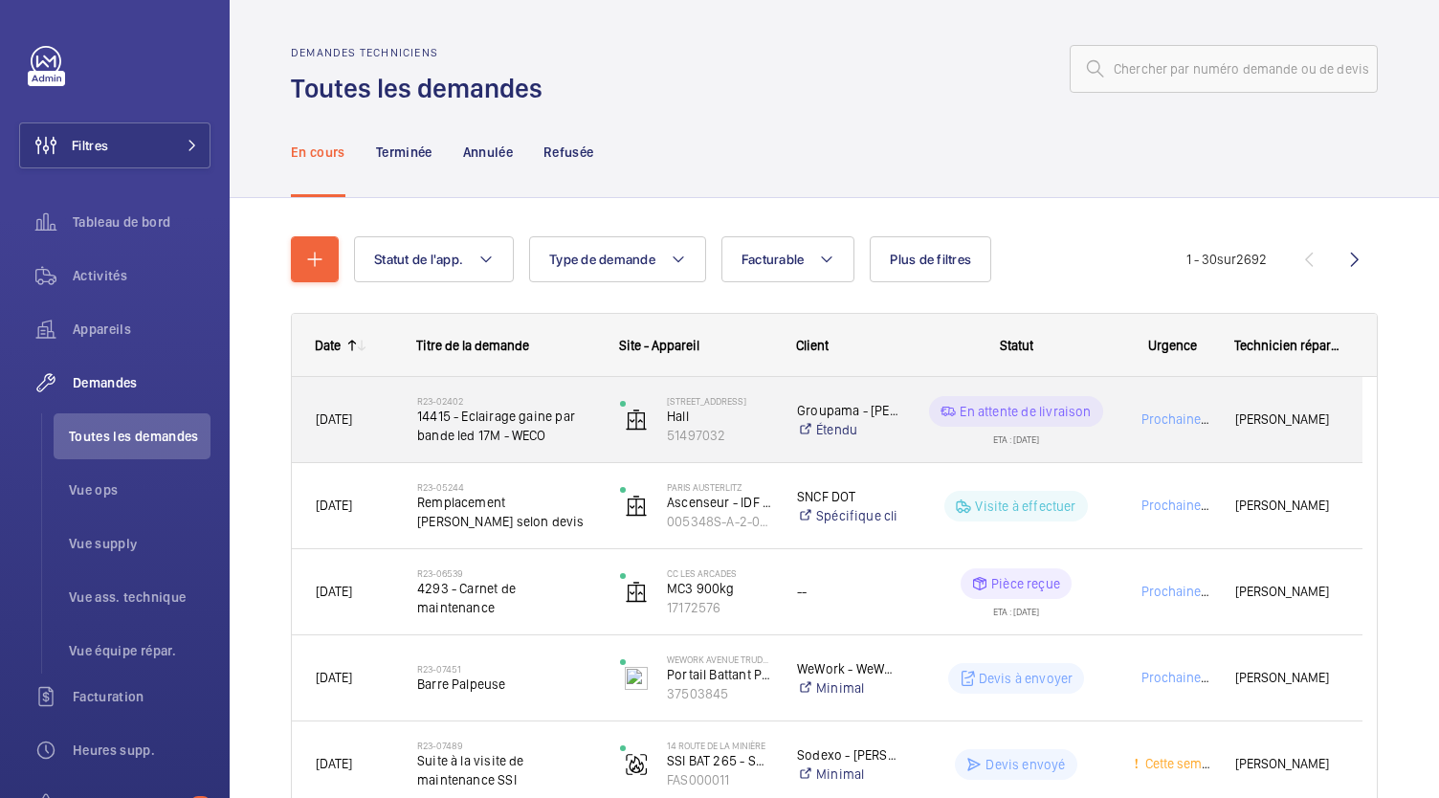
click at [331, 422] on span "03/03/2023" at bounding box center [334, 418] width 36 height 15
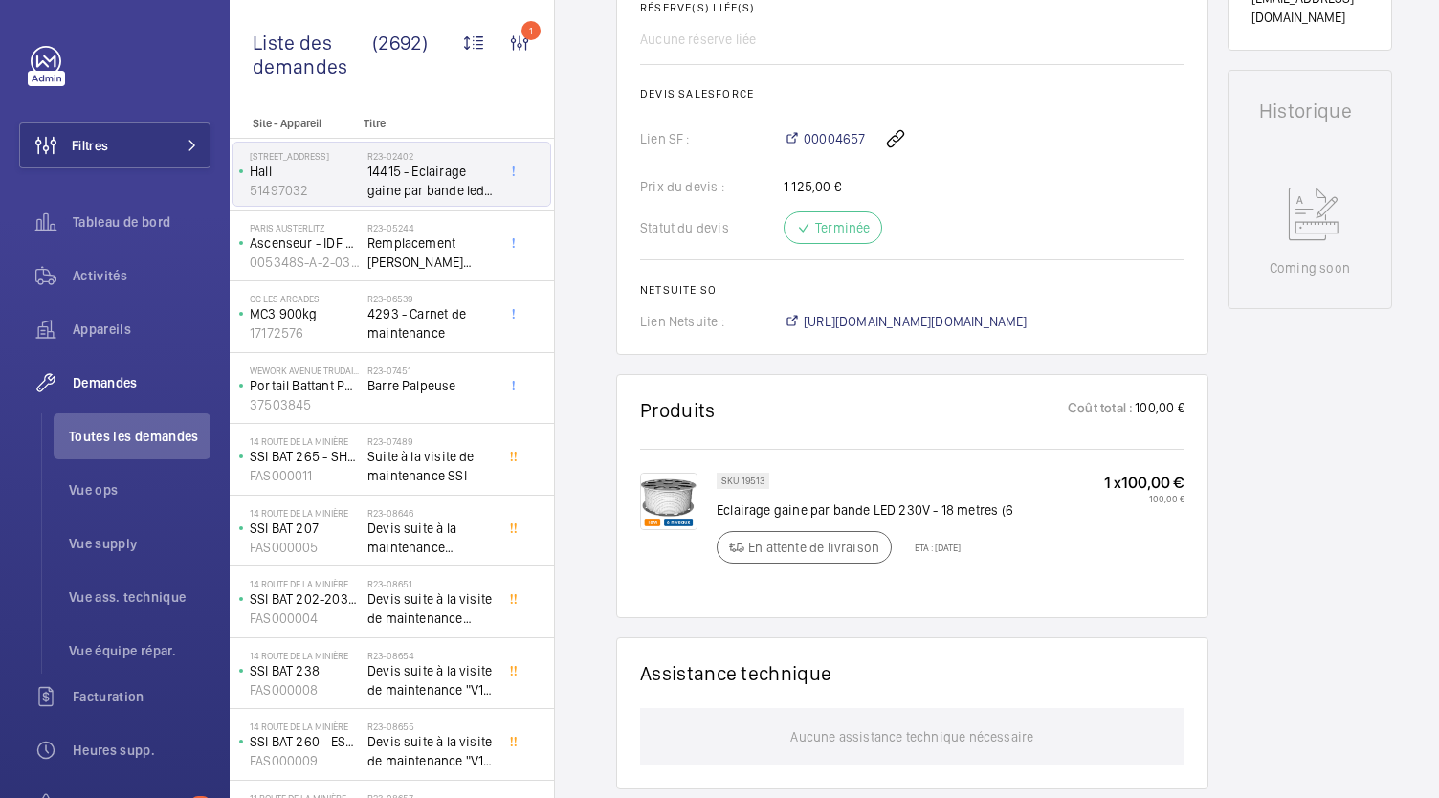
scroll to position [809, 0]
click at [953, 320] on span "https://6461500.app.netsuite.com/app/accounting/transactions/salesord.nl?id=134…" at bounding box center [916, 322] width 224 height 19
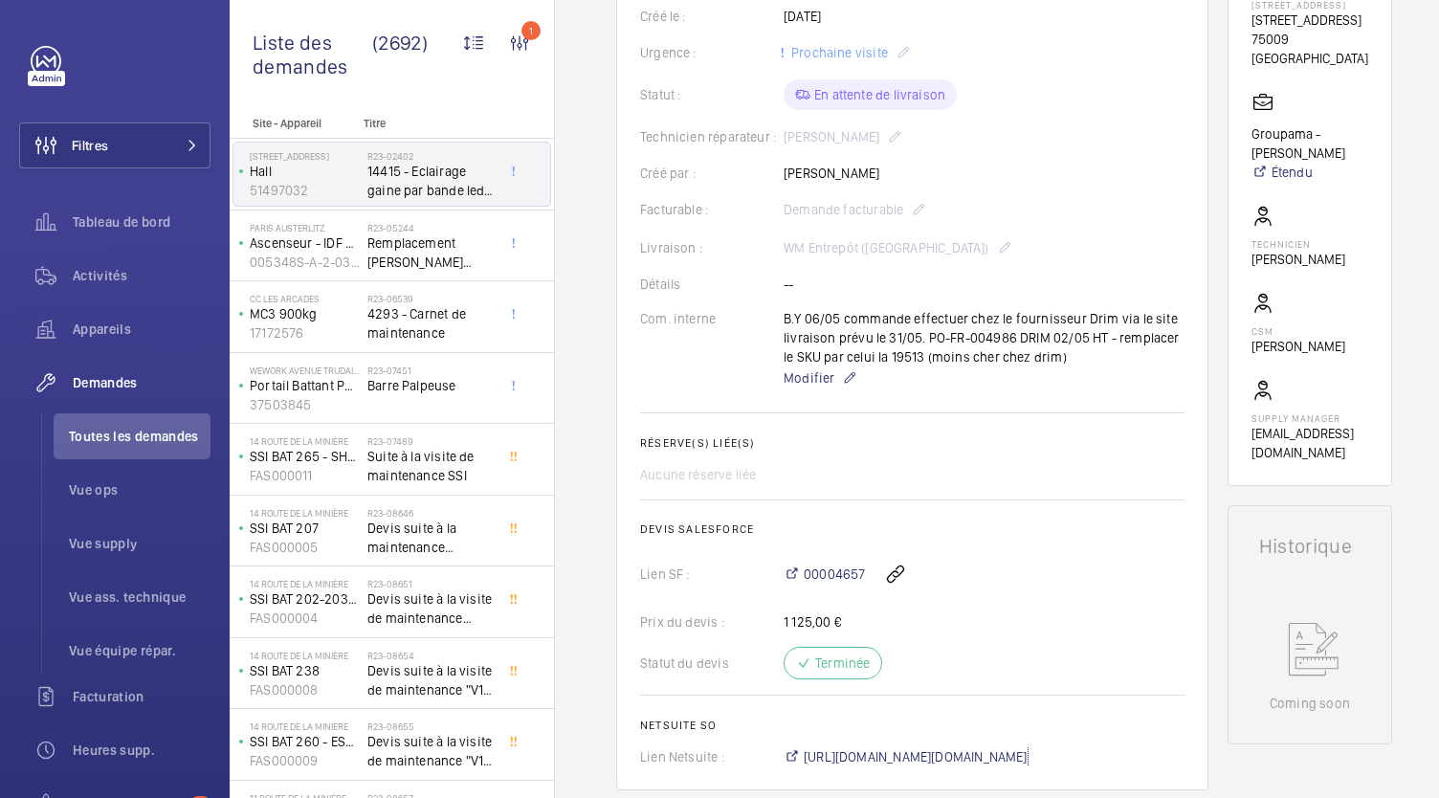
scroll to position [0, 0]
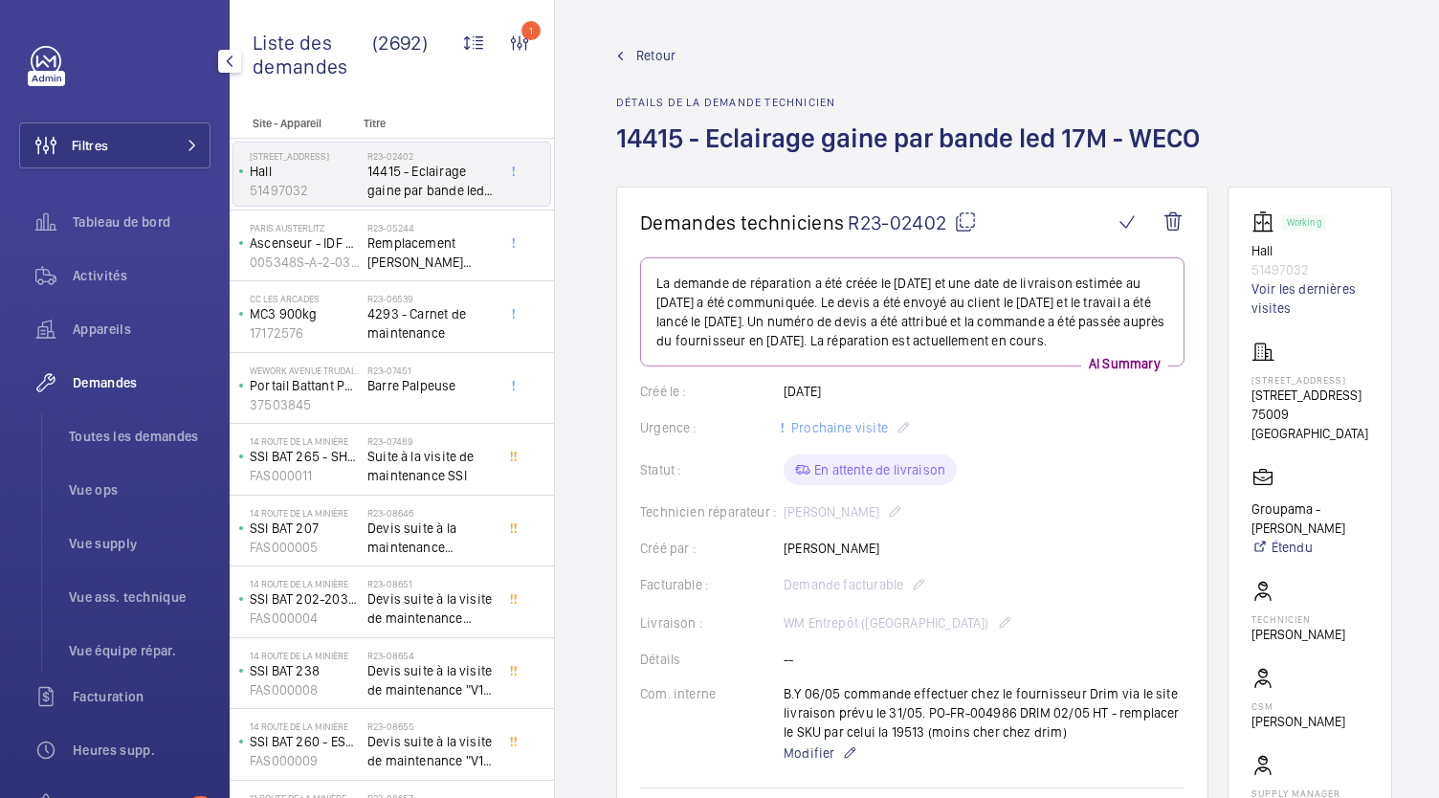
click at [101, 386] on span "Demandes" at bounding box center [142, 382] width 138 height 19
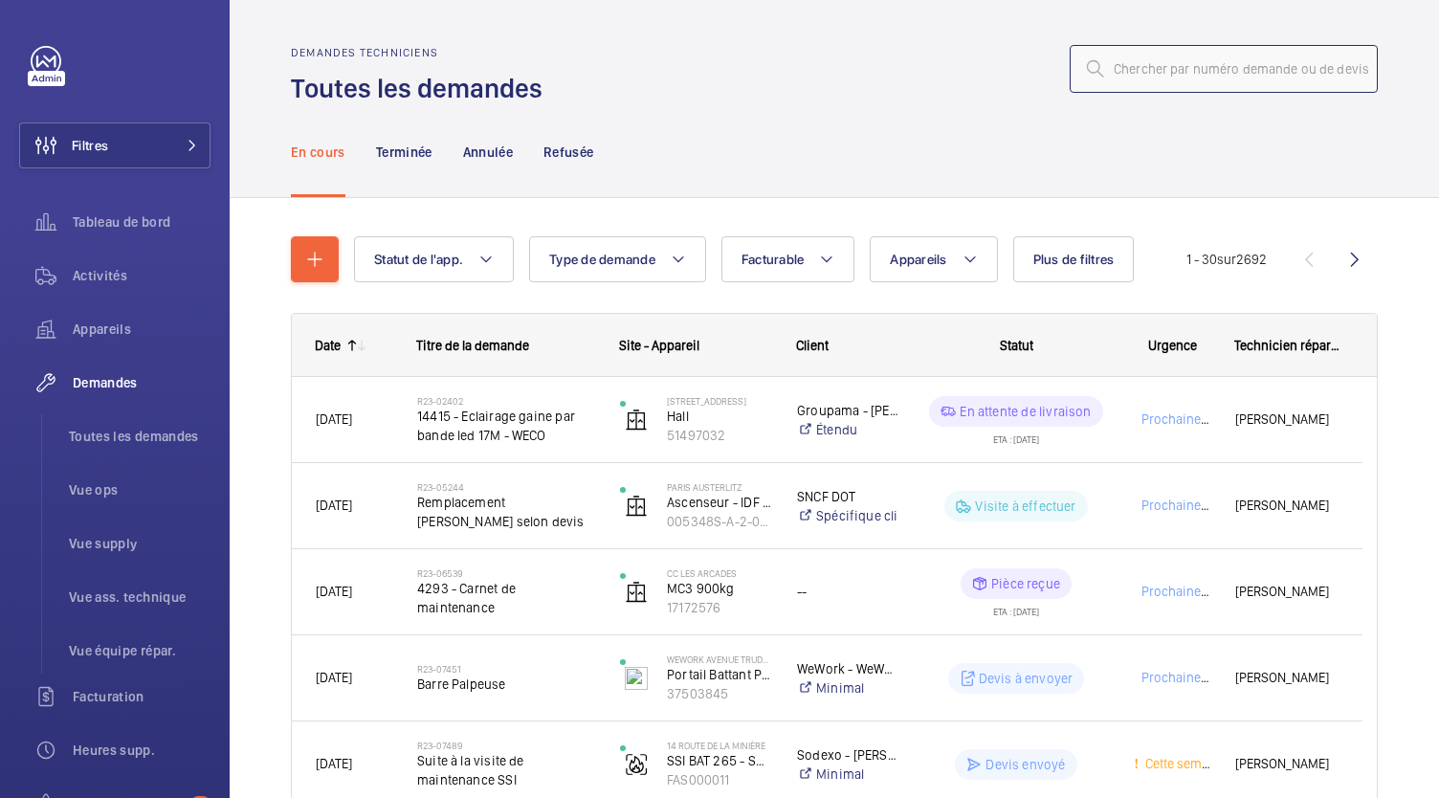
drag, startPoint x: 21, startPoint y: 1, endPoint x: 1159, endPoint y: 61, distance: 1139.1
click at [1159, 61] on input "text" at bounding box center [1224, 69] width 308 height 48
click at [1141, 77] on input "text" at bounding box center [1224, 69] width 308 height 48
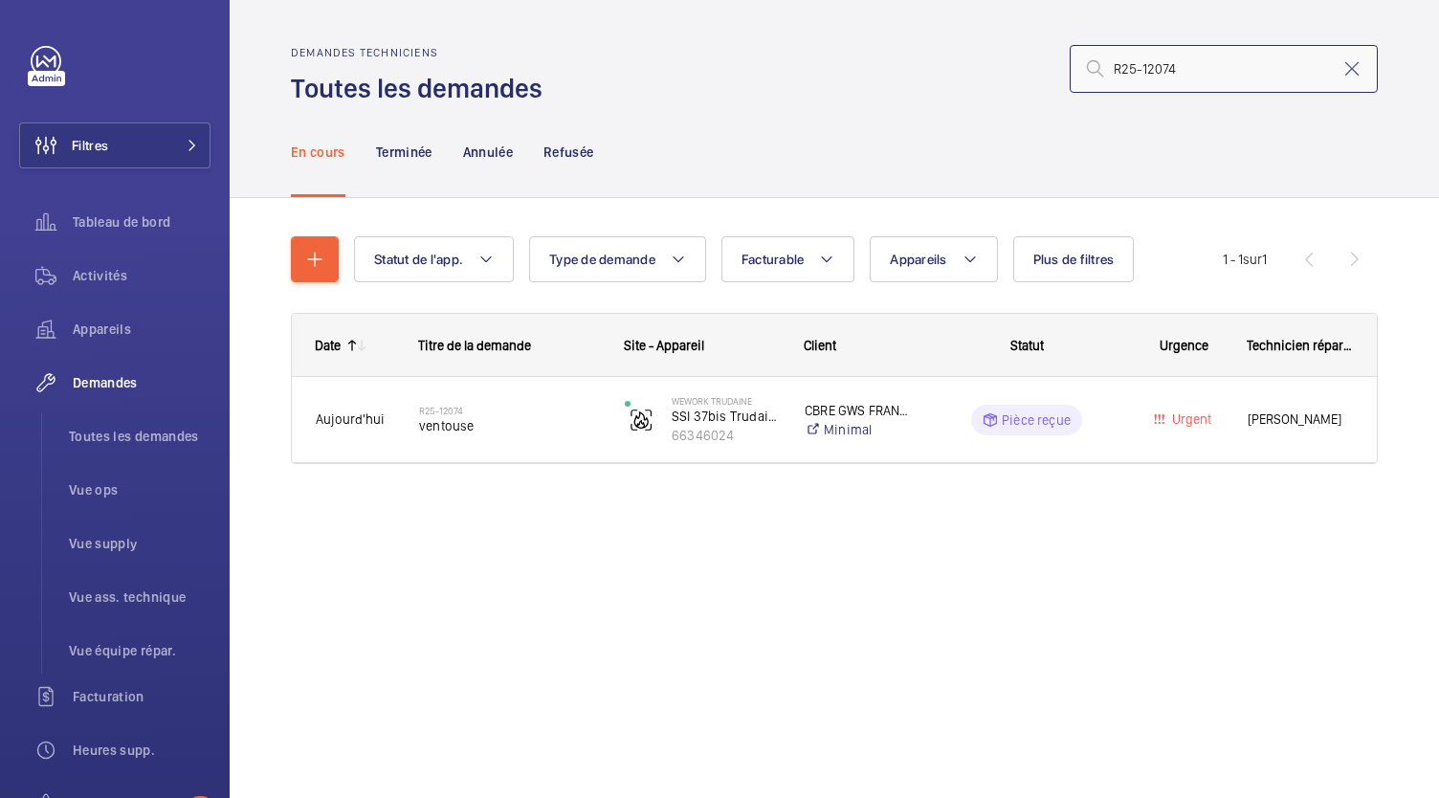
type input "R25-12074"
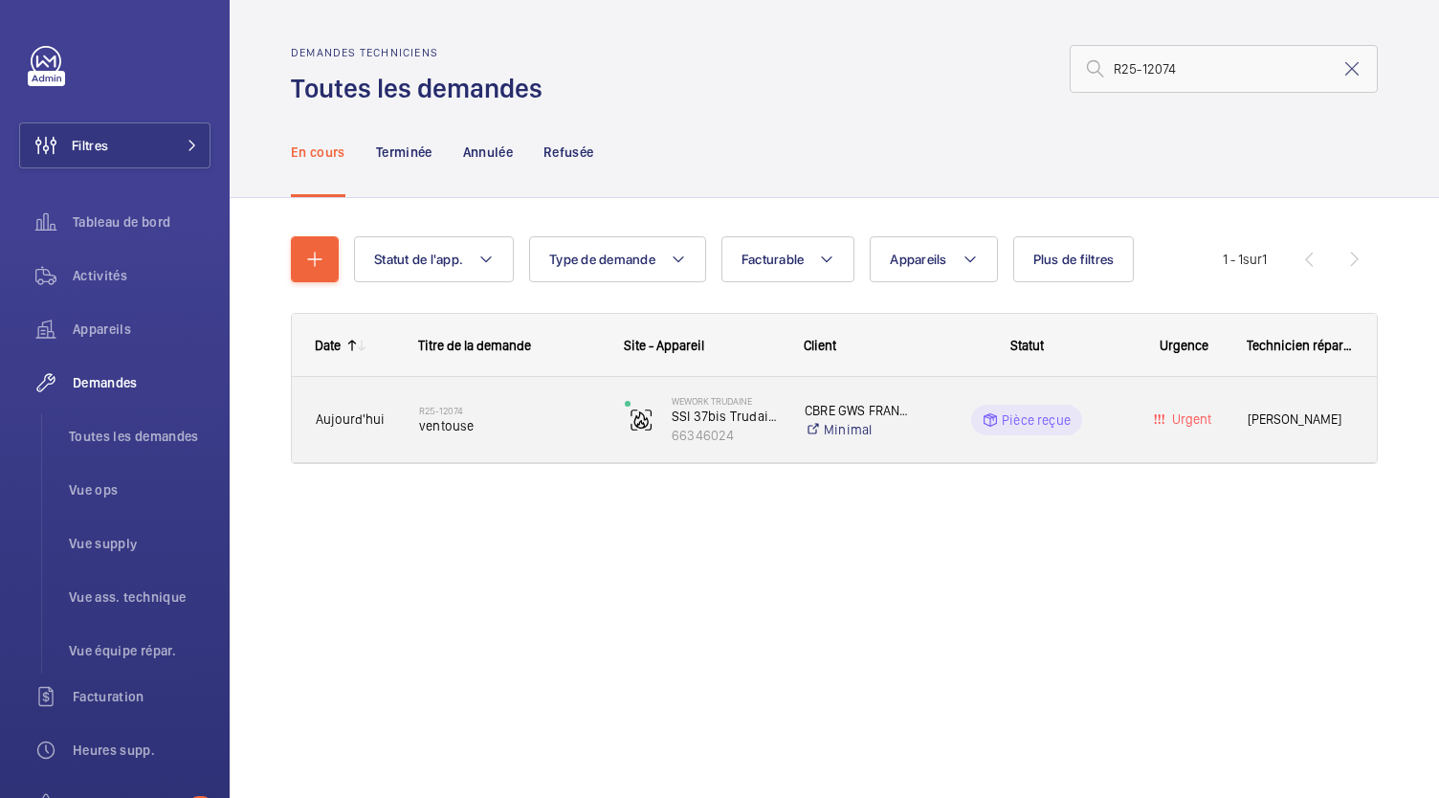
click at [461, 423] on span "ventouse" at bounding box center [509, 425] width 181 height 19
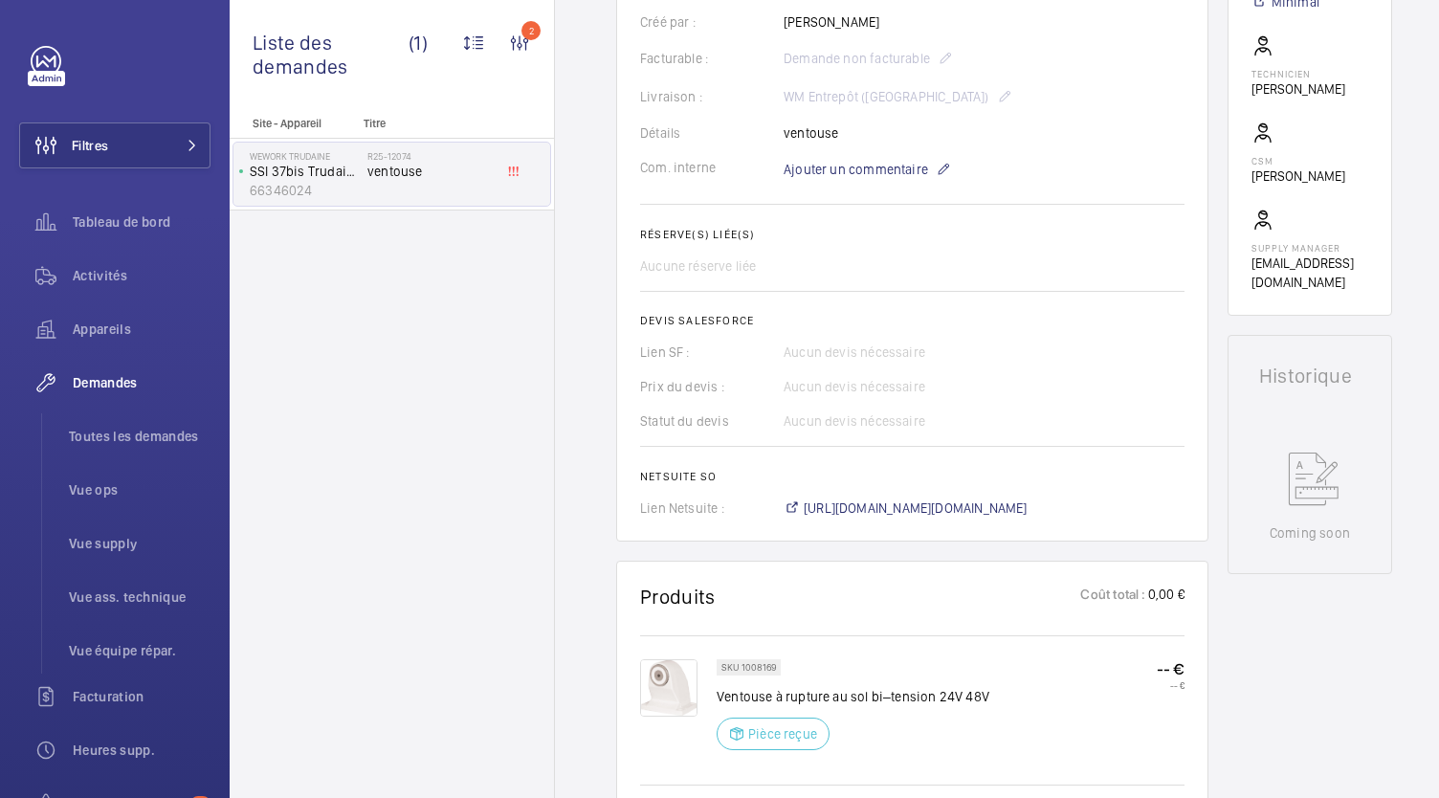
scroll to position [611, 0]
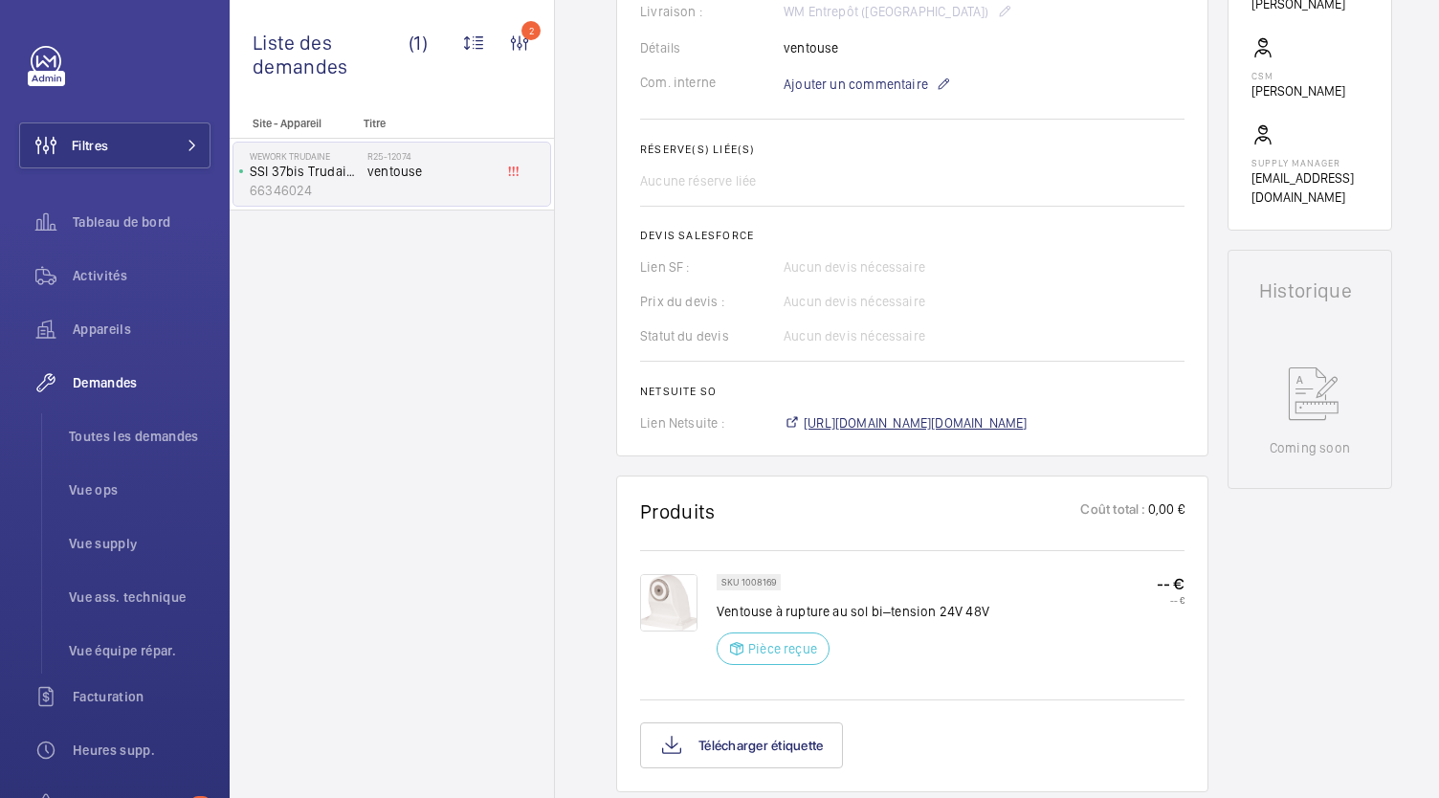
click at [899, 432] on span "[URL][DOMAIN_NAME][DOMAIN_NAME]" at bounding box center [916, 422] width 224 height 19
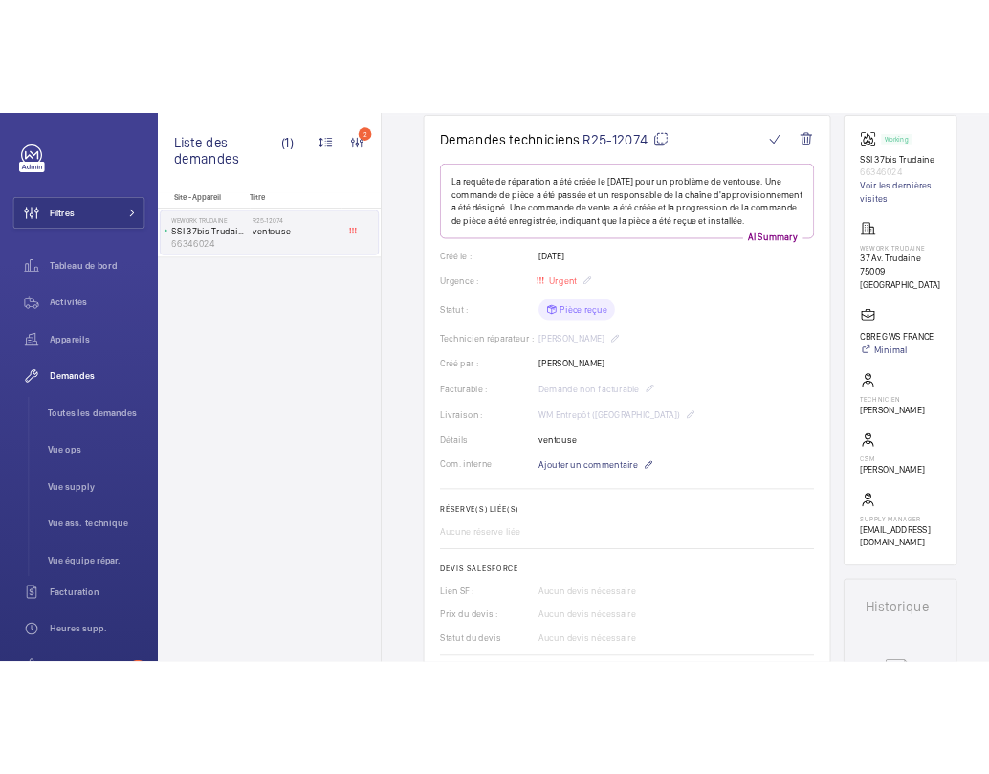
scroll to position [0, 0]
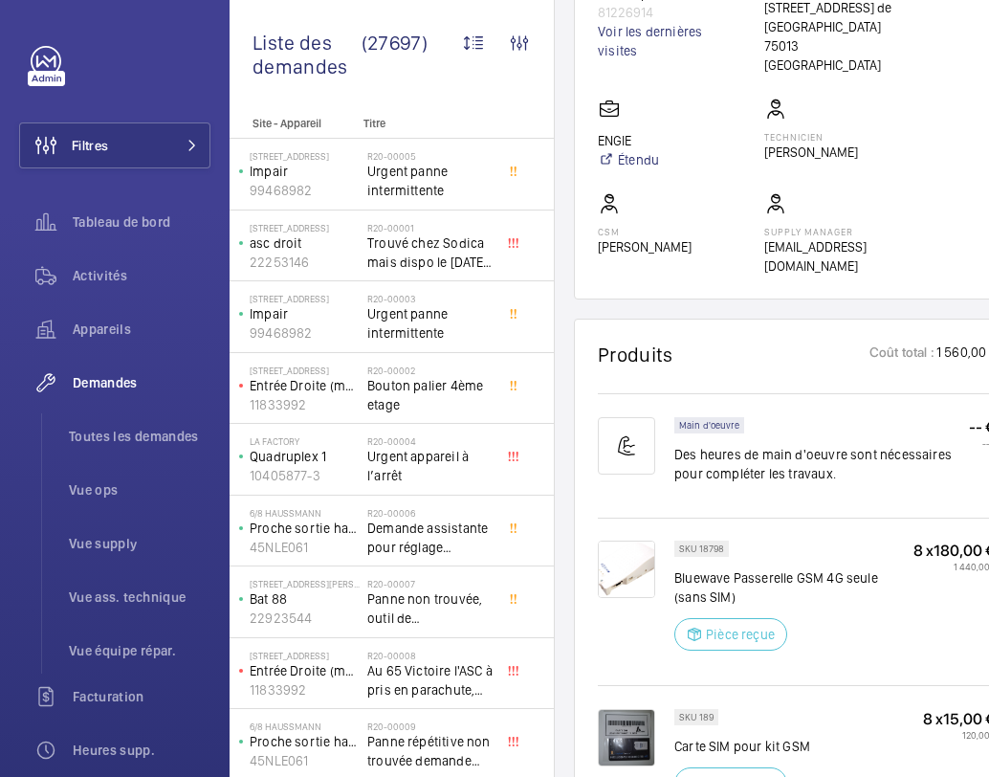
scroll to position [1244, 0]
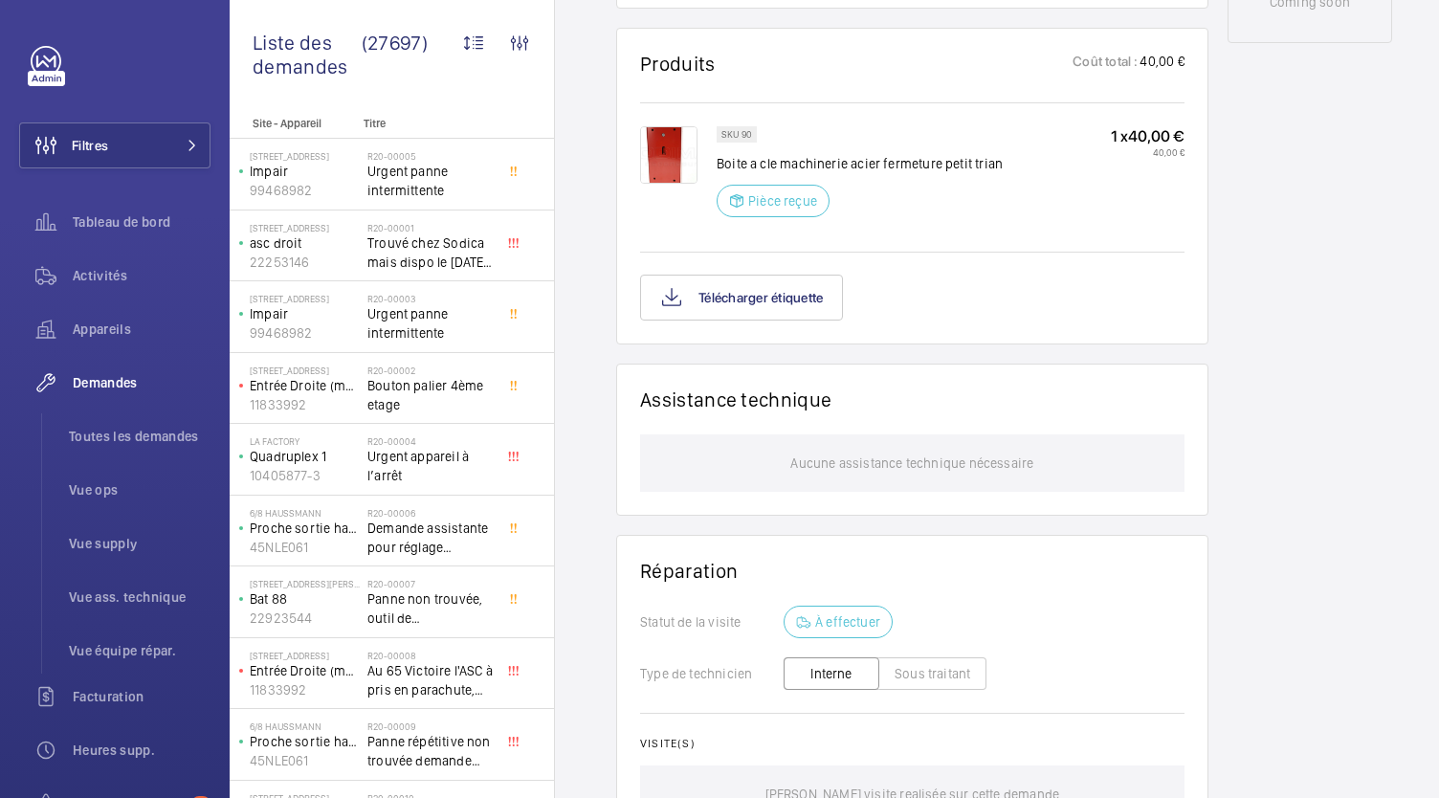
scroll to position [1347, 0]
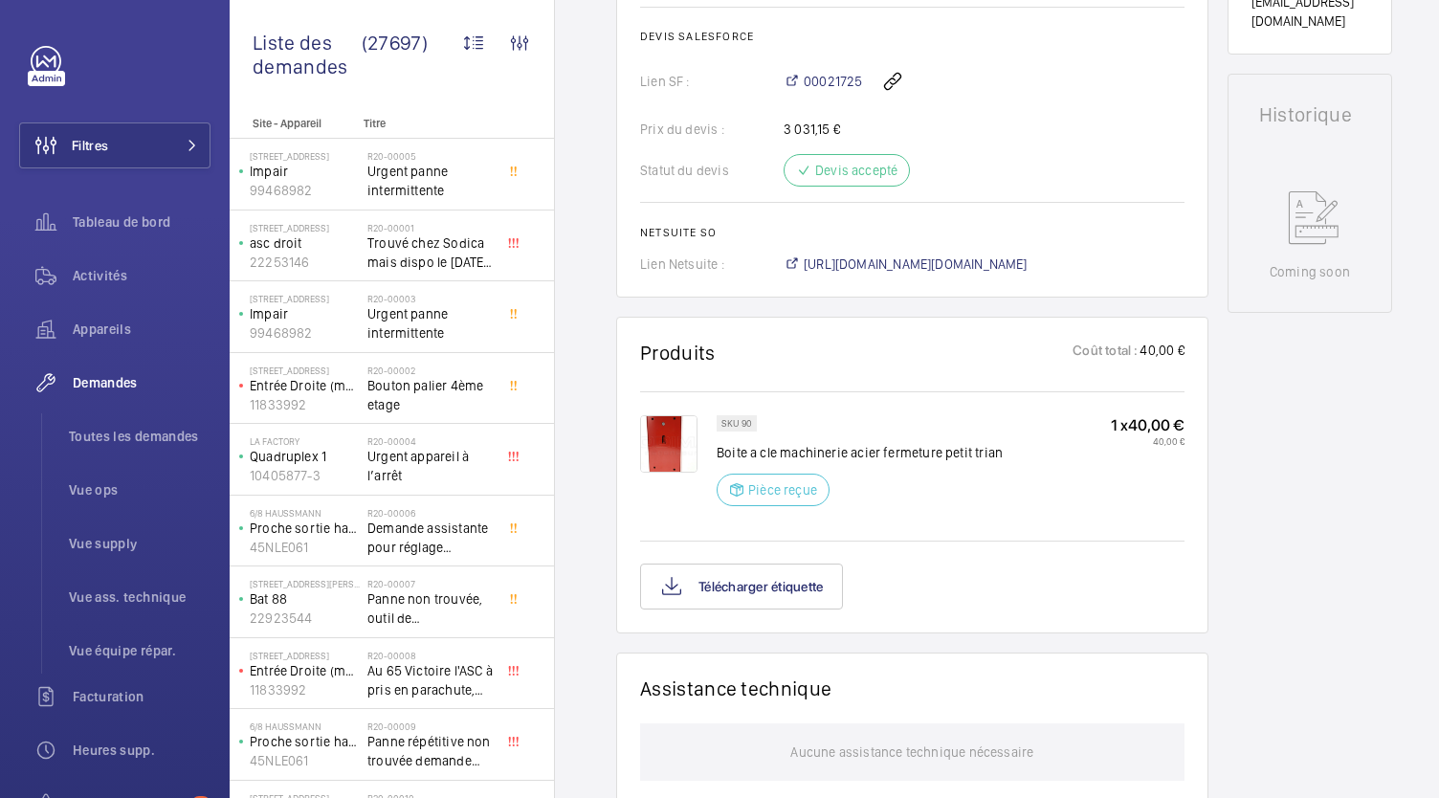
scroll to position [876, 0]
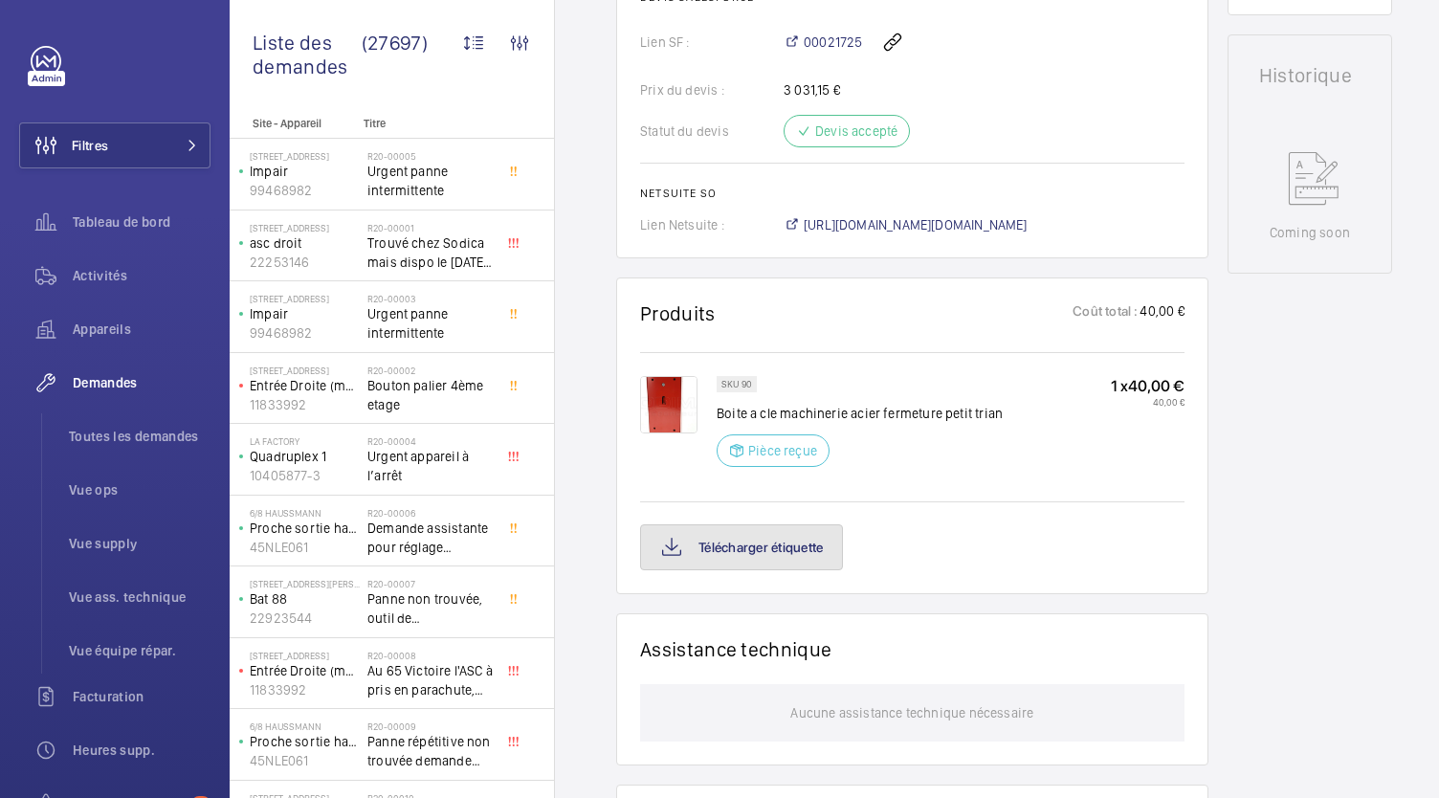
click at [740, 555] on button "Télécharger étiquette" at bounding box center [741, 547] width 203 height 46
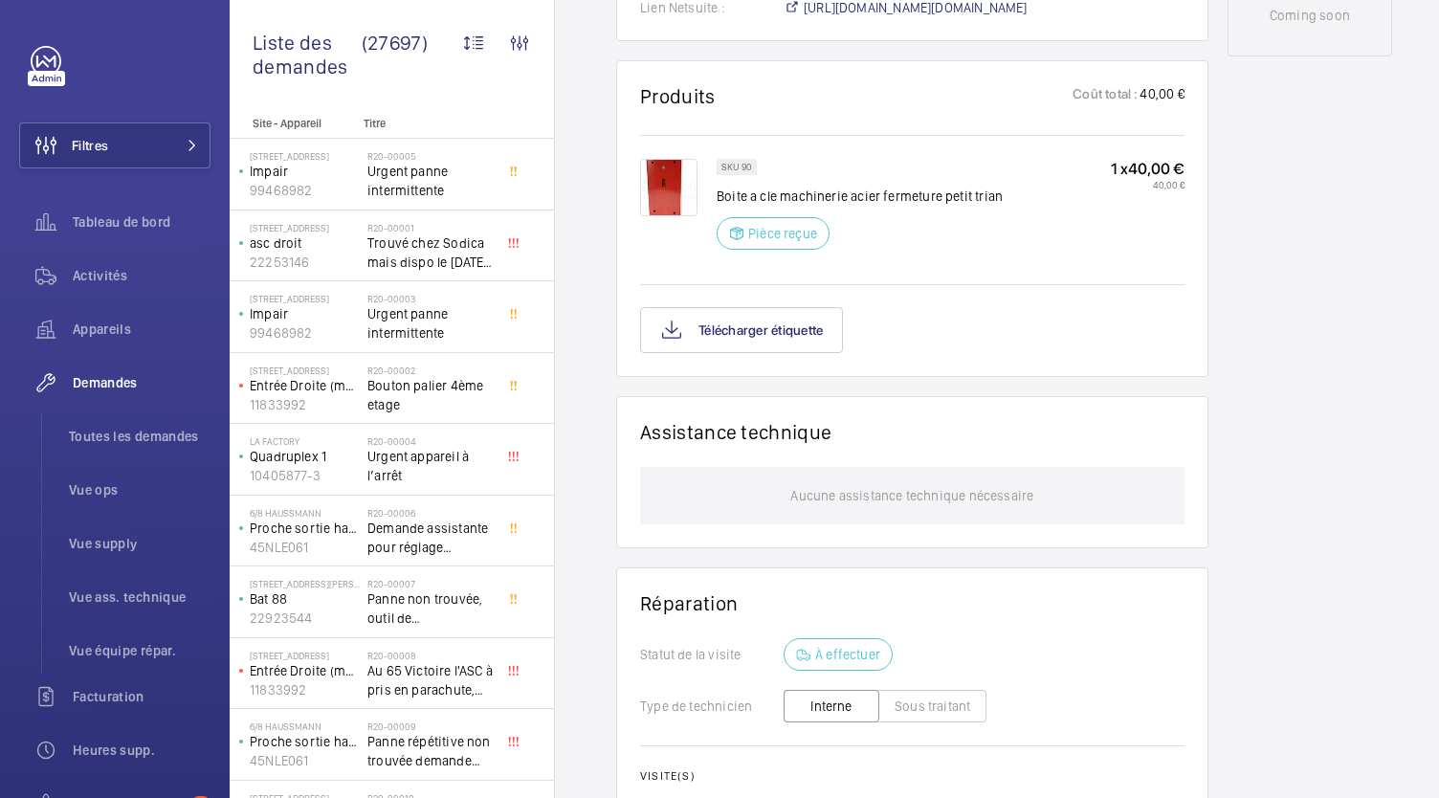
scroll to position [1093, 0]
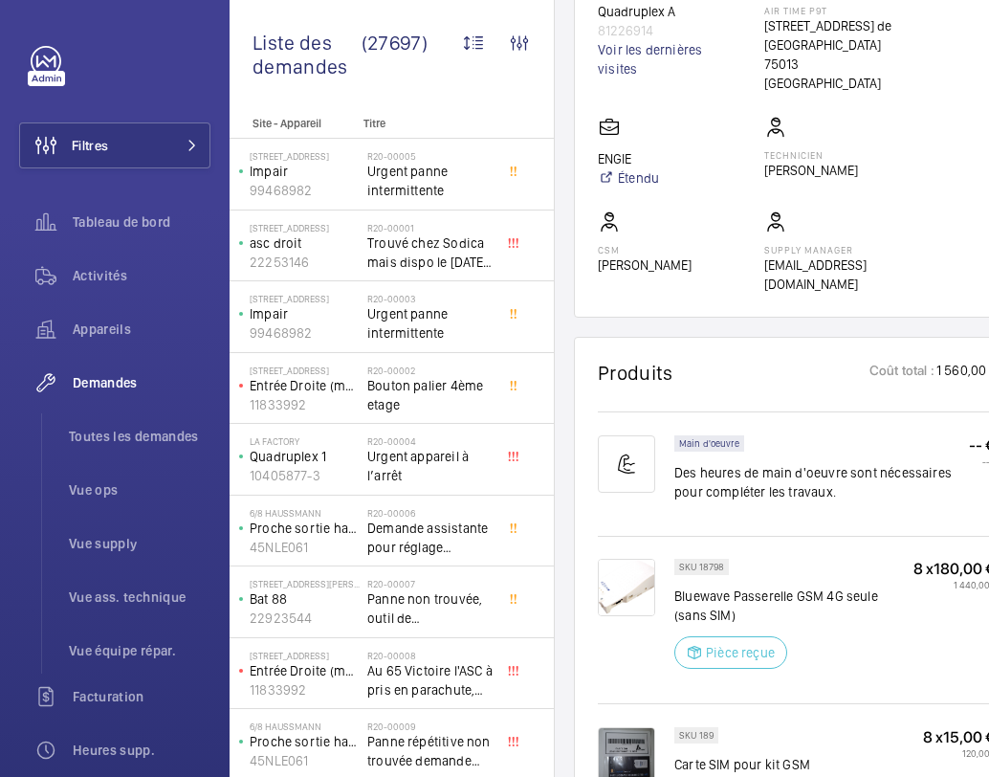
scroll to position [1225, 0]
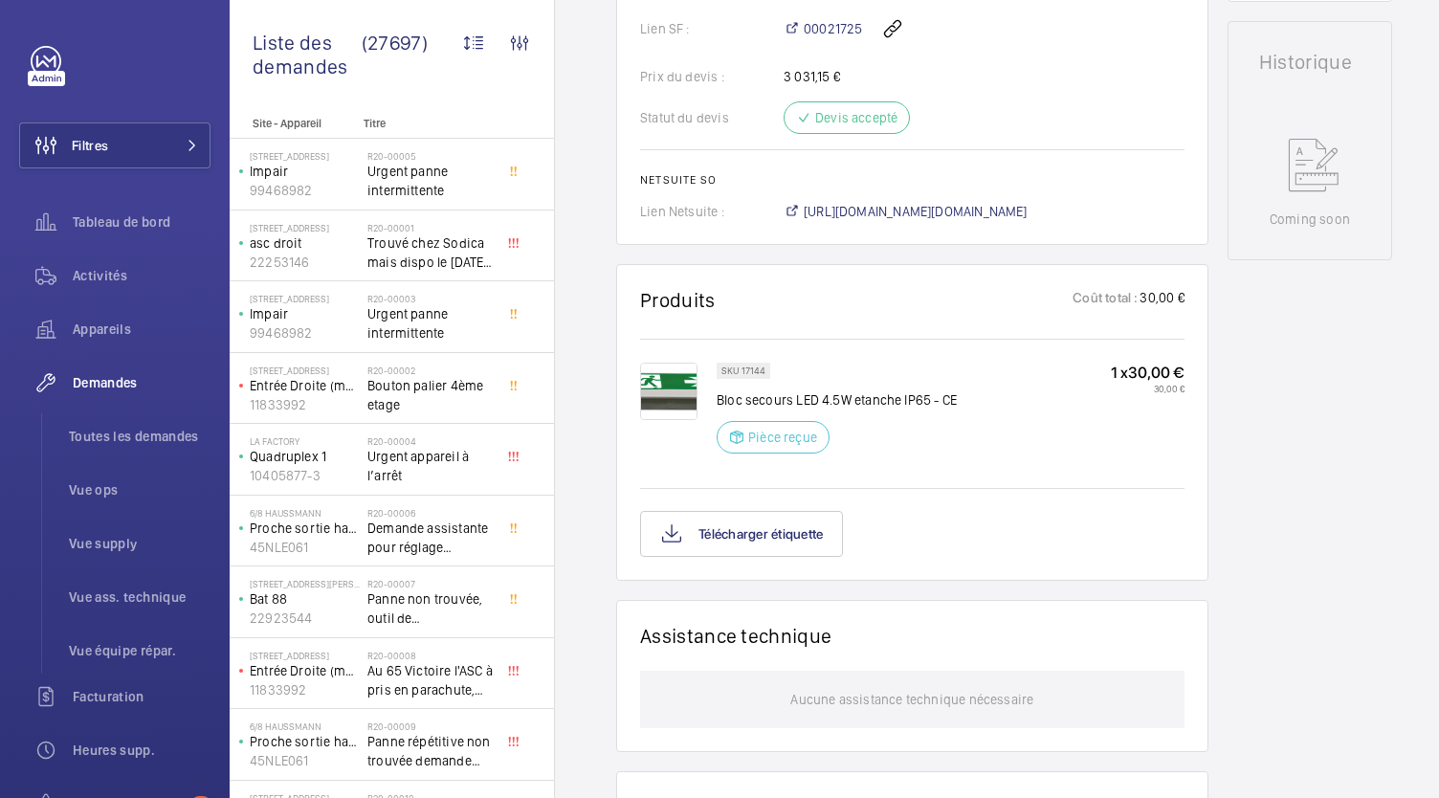
scroll to position [889, 0]
click at [739, 551] on button "Télécharger étiquette" at bounding box center [741, 535] width 203 height 46
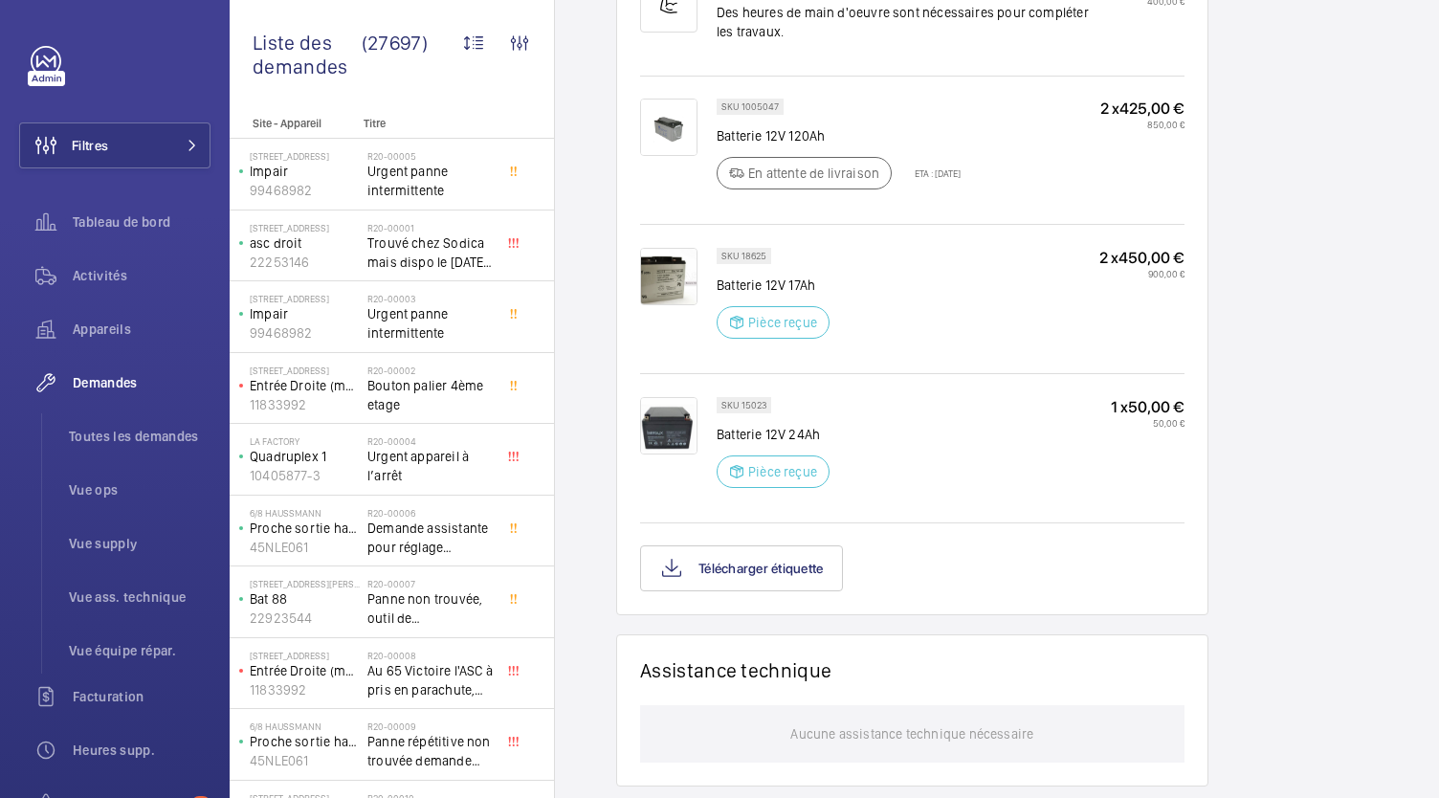
scroll to position [1358, 0]
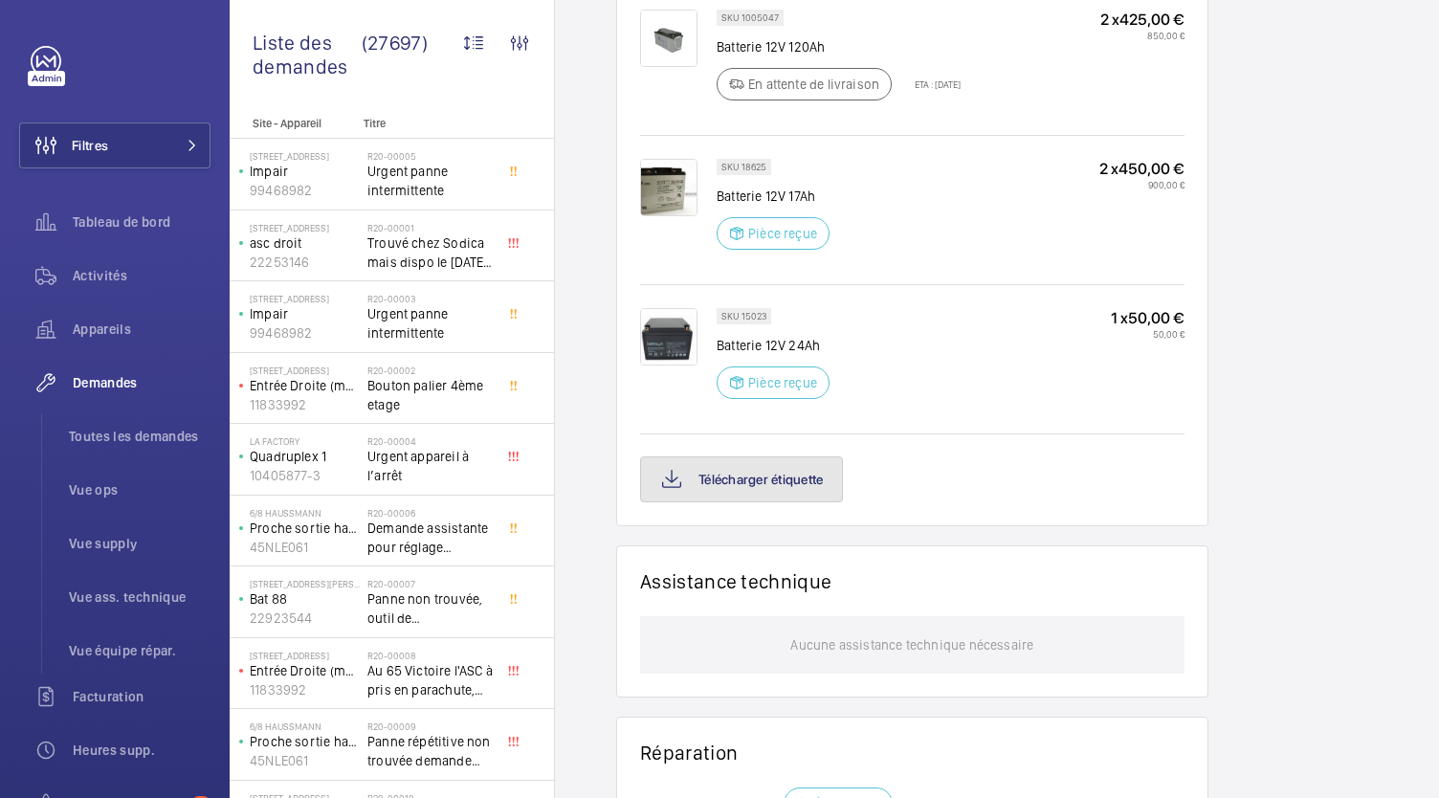
click at [717, 492] on button "Télécharger étiquette" at bounding box center [741, 479] width 203 height 46
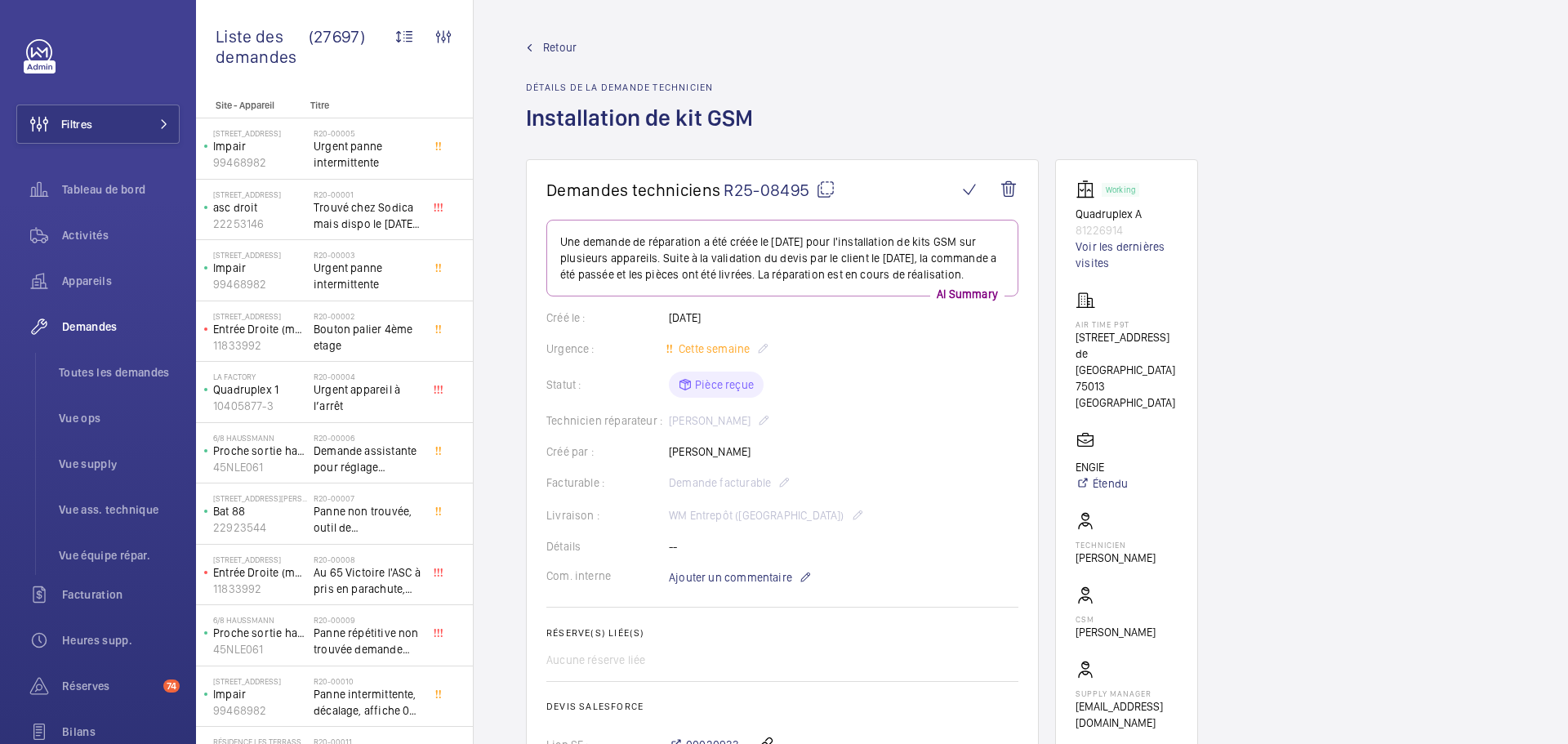
drag, startPoint x: 1567, startPoint y: 76, endPoint x: 1428, endPoint y: 94, distance: 140.2
click at [843, 94] on div "Retour Détails de la demande technicien Installation de kit GSM" at bounding box center [1020, 99] width 989 height 120
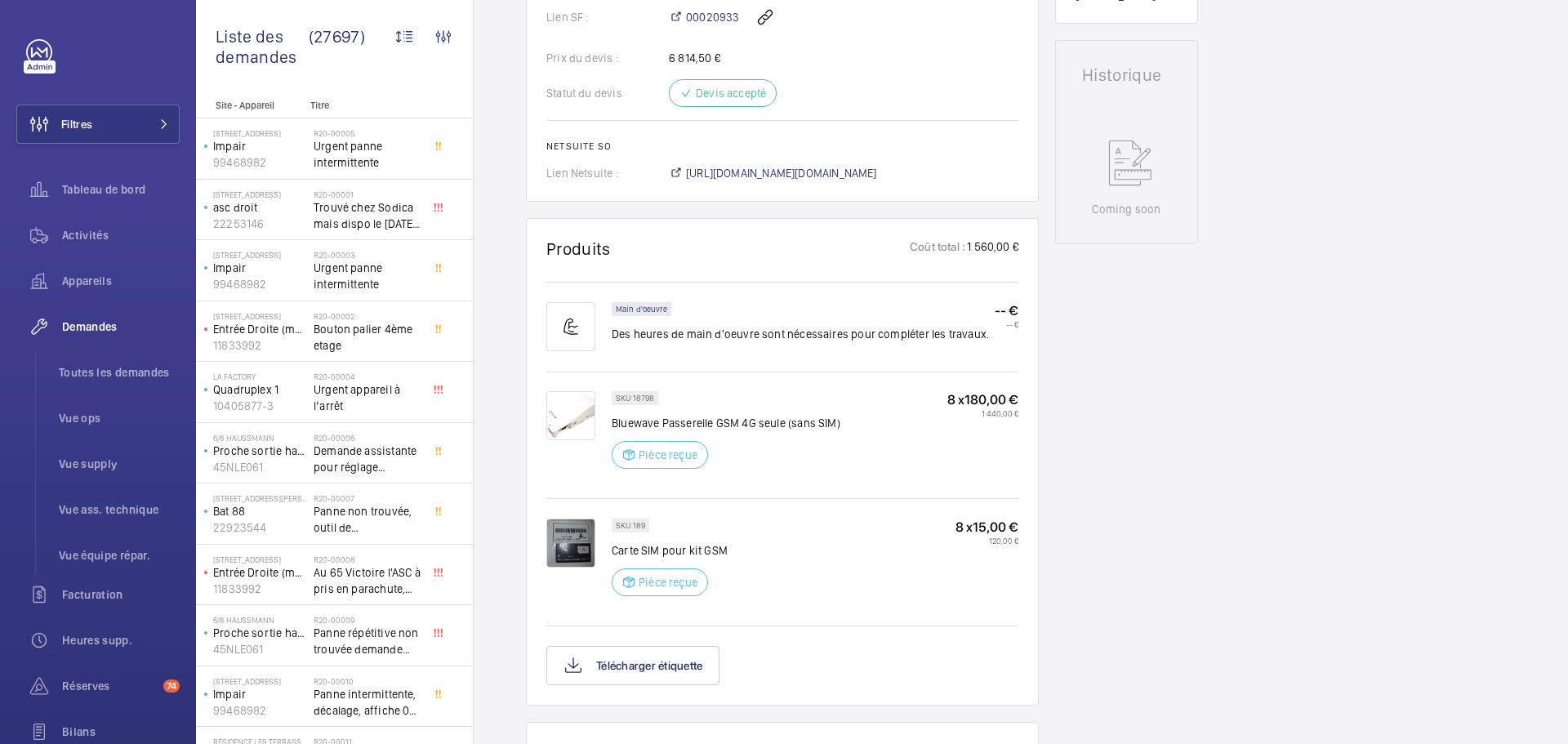
scroll to position [721, 0]
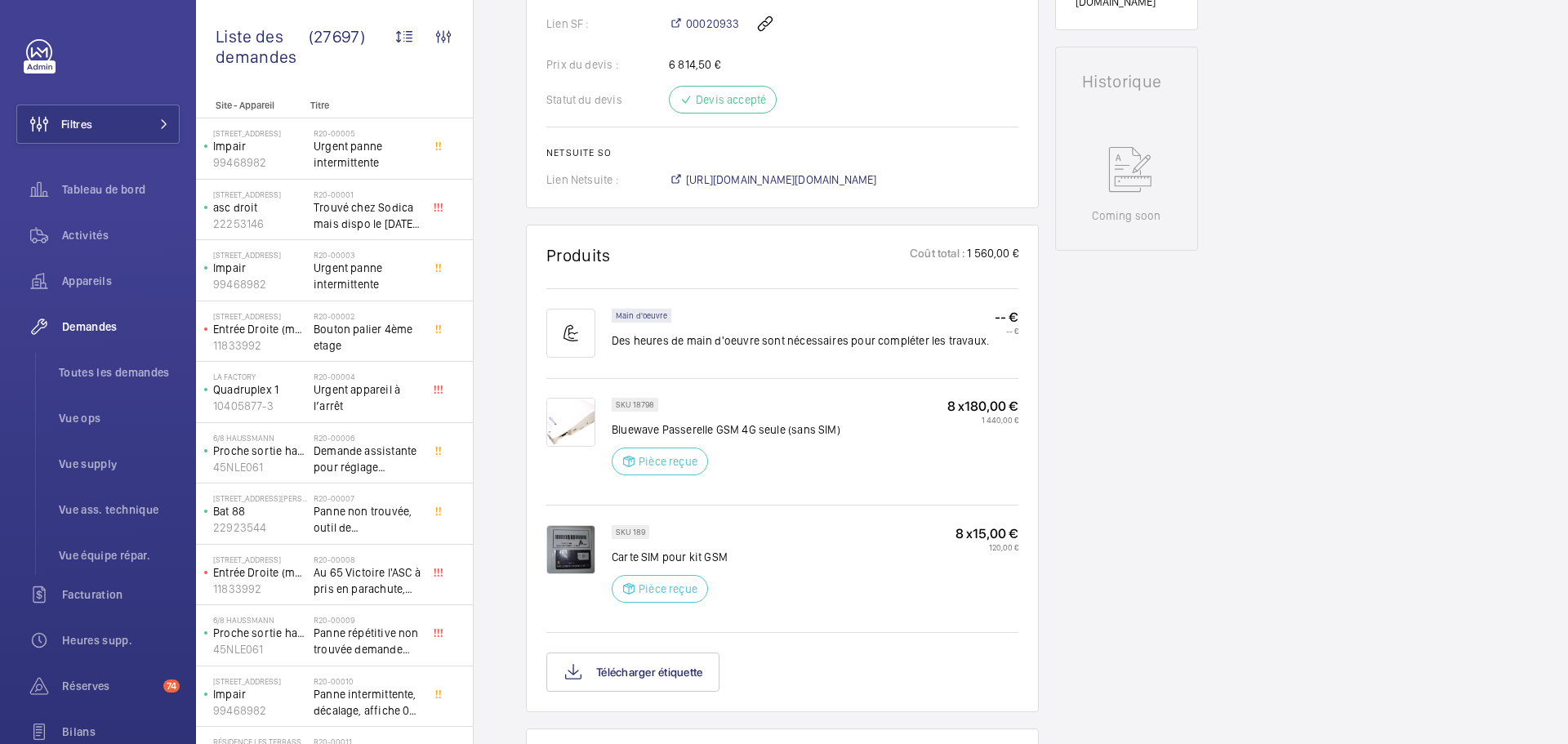
click at [843, 188] on span "https://6461500.app.netsuite.com/app/accounting/transactions/salesord.nl?id=299…" at bounding box center [782, 179] width 191 height 16
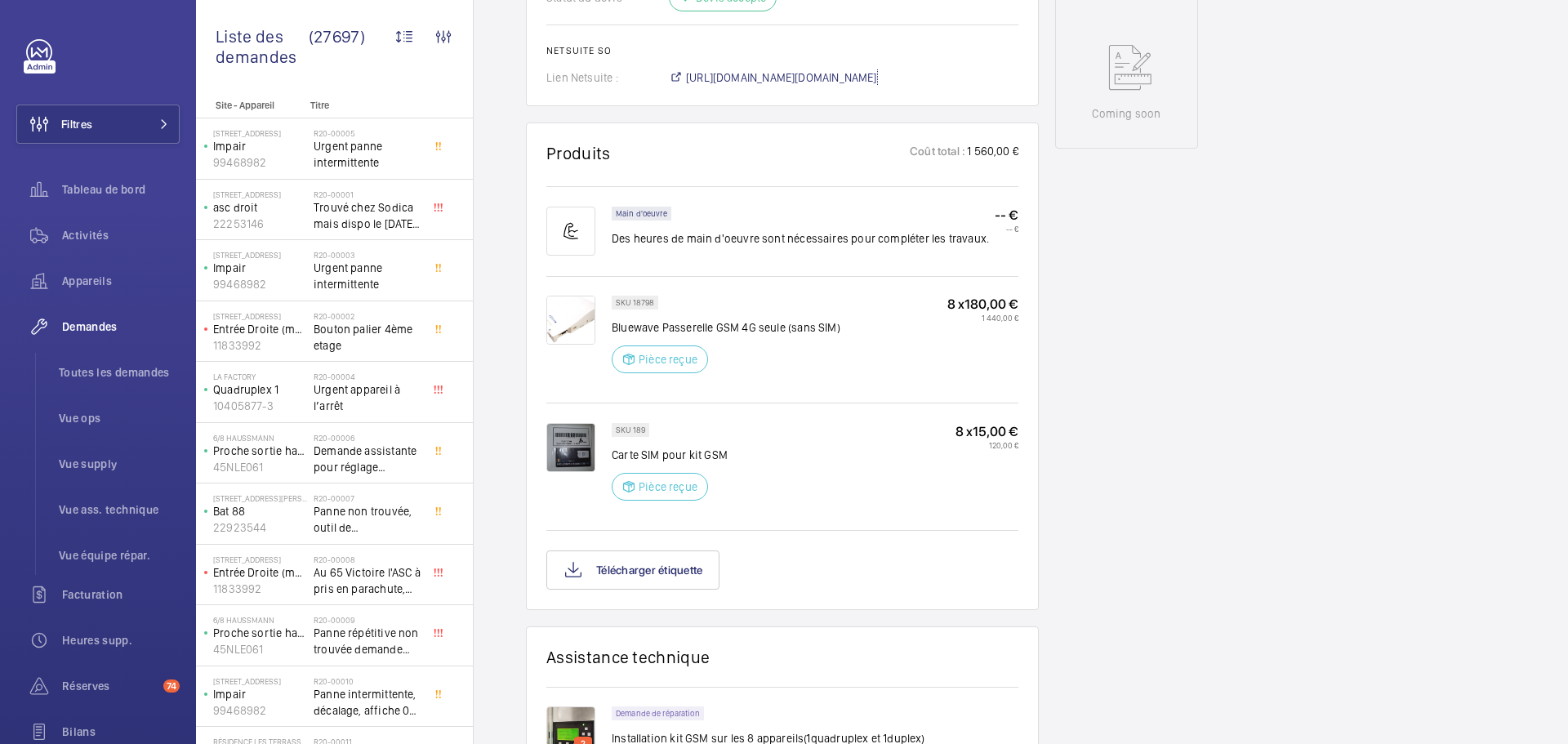
scroll to position [868, 0]
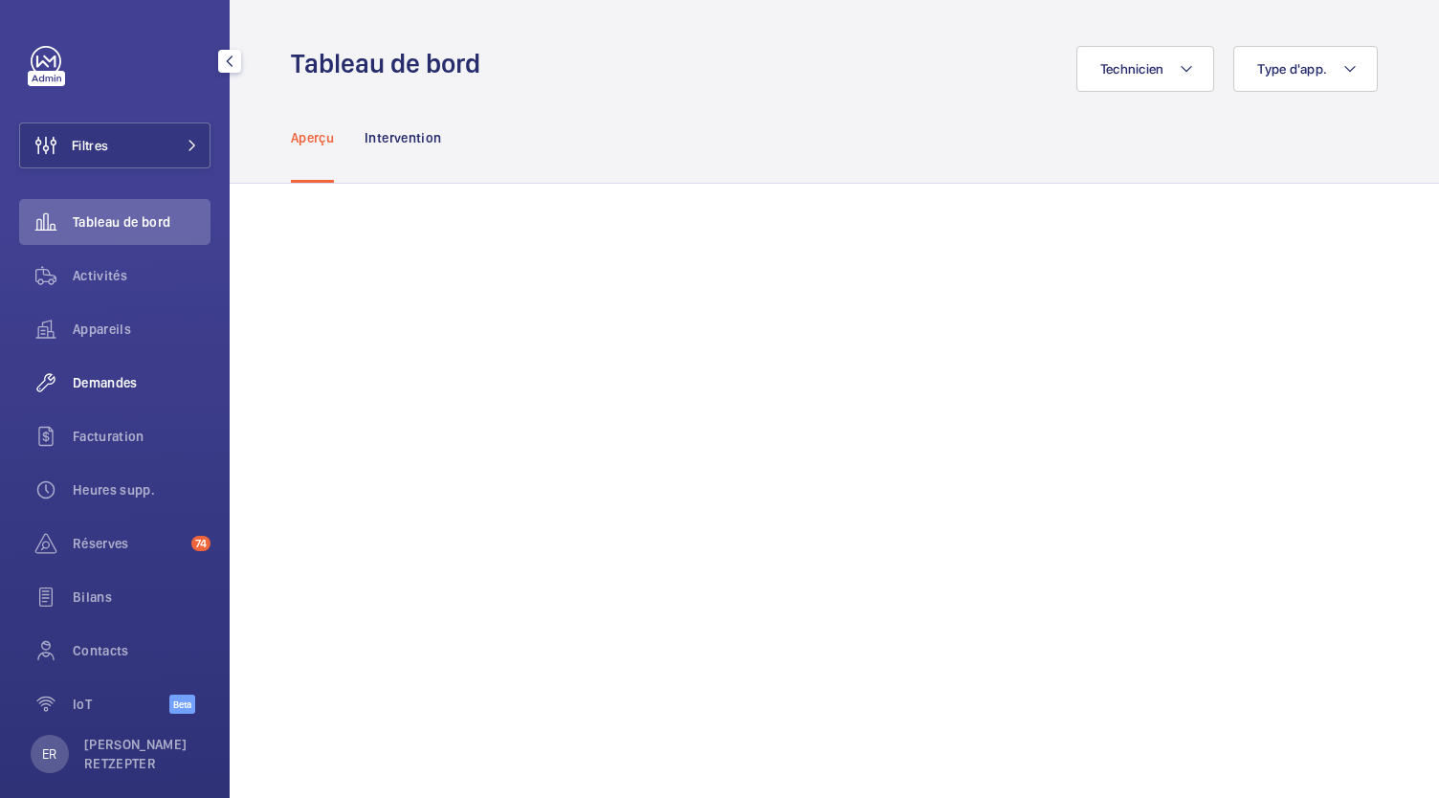
click at [128, 377] on span "Demandes" at bounding box center [142, 382] width 138 height 19
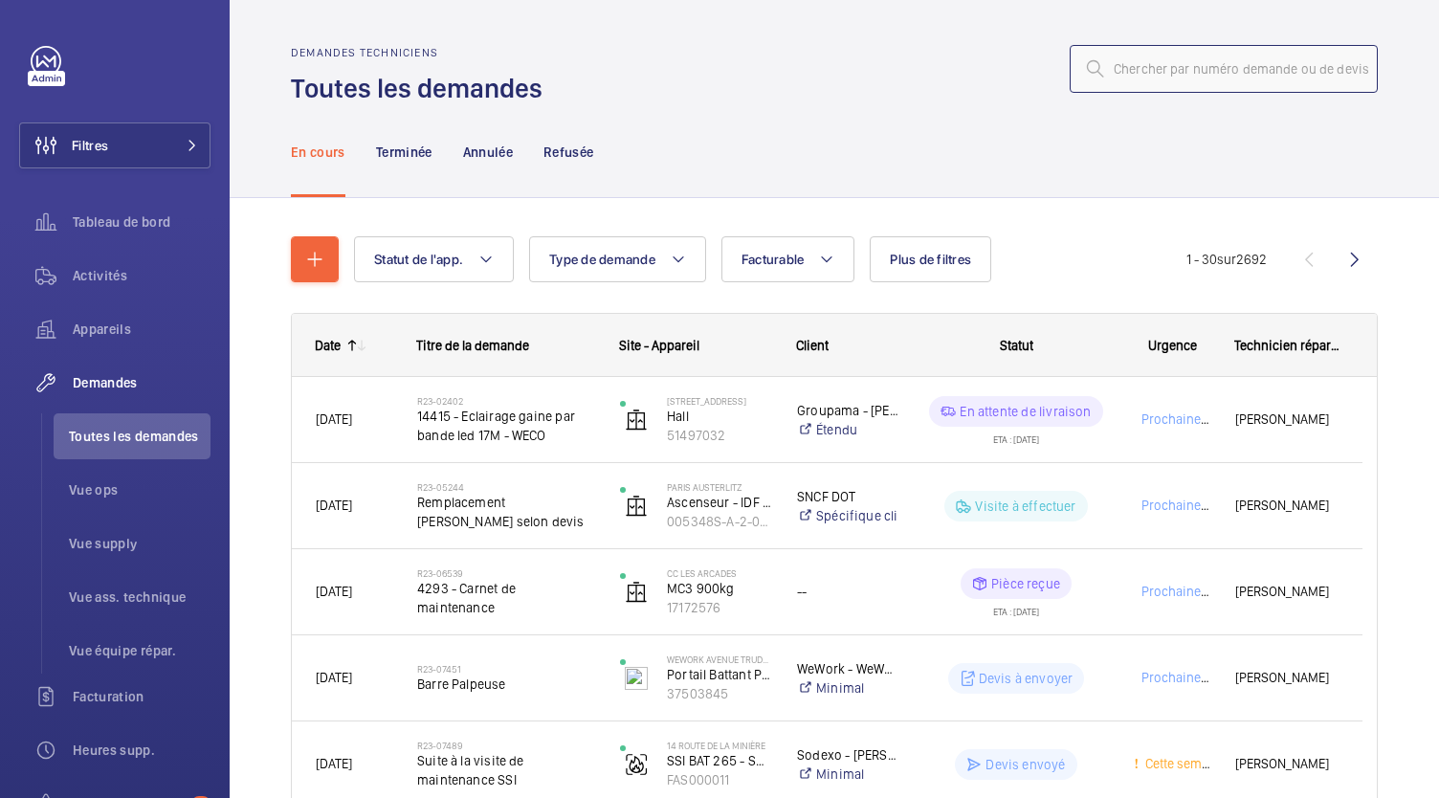
click at [1203, 76] on input "text" at bounding box center [1224, 69] width 308 height 48
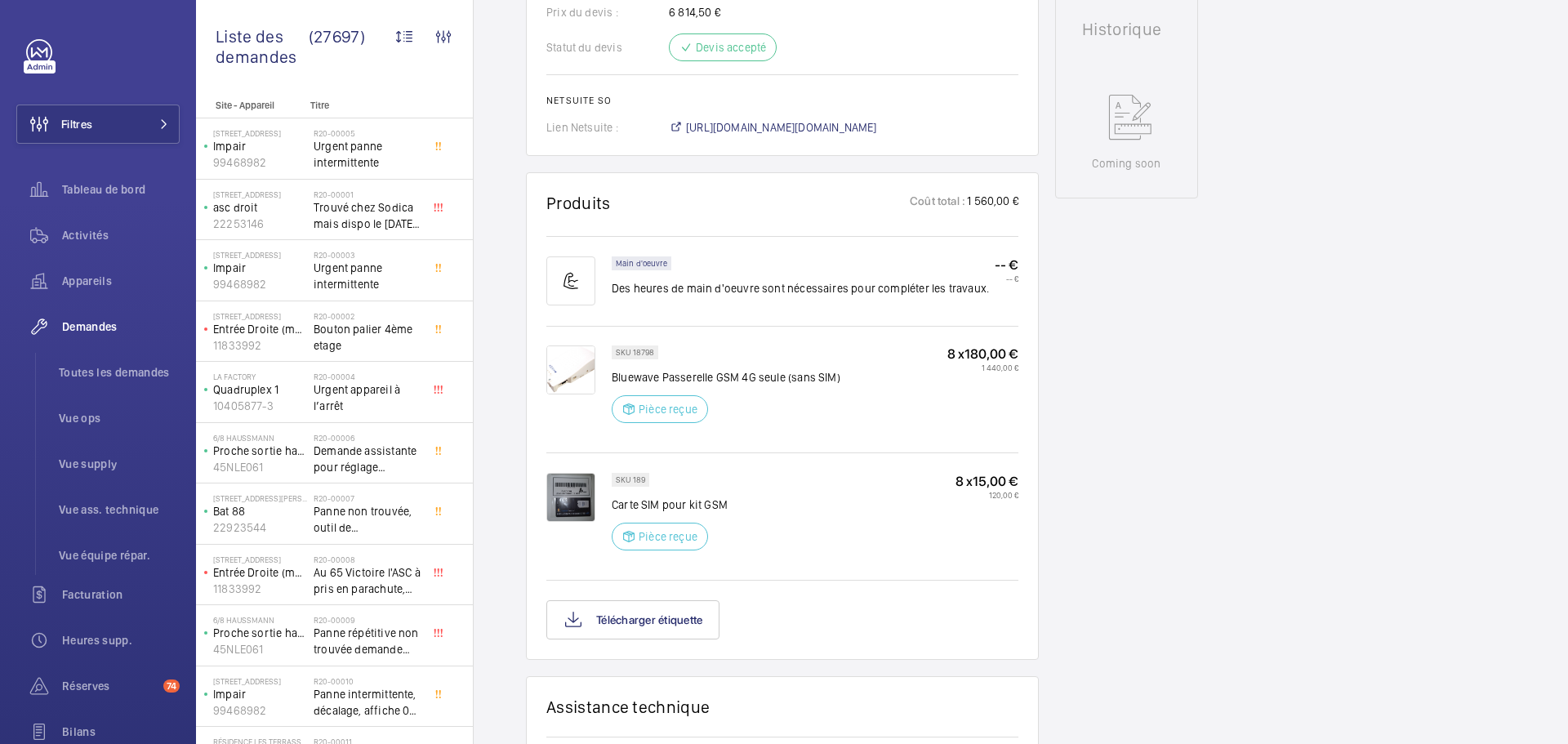
scroll to position [774, 0]
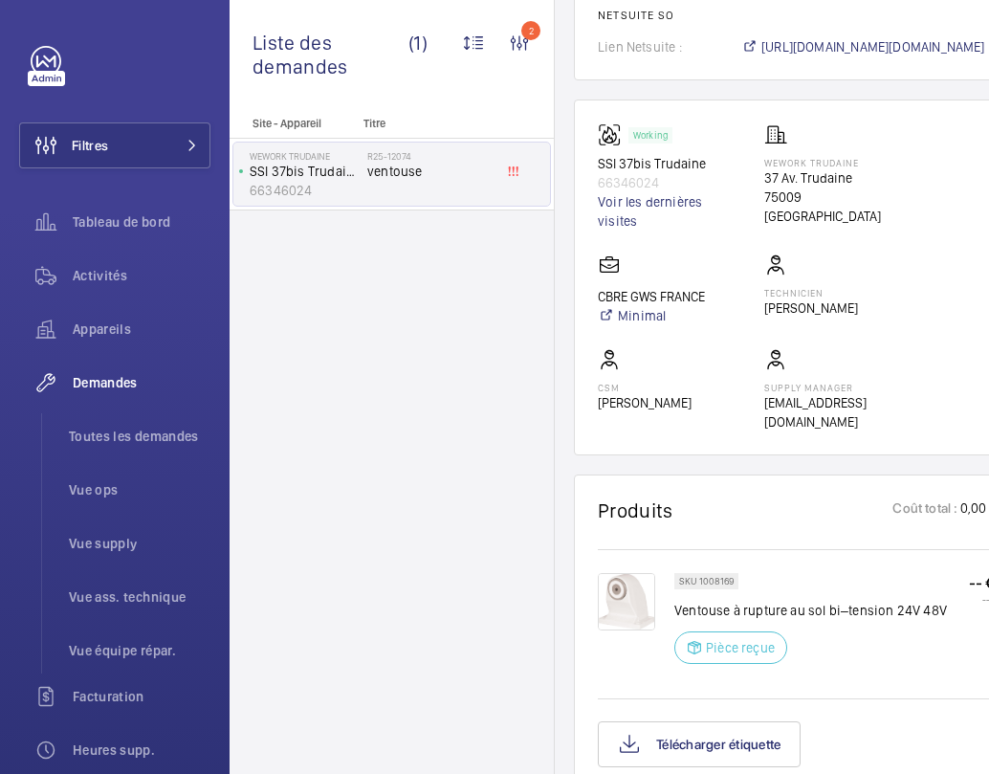
scroll to position [1052, 0]
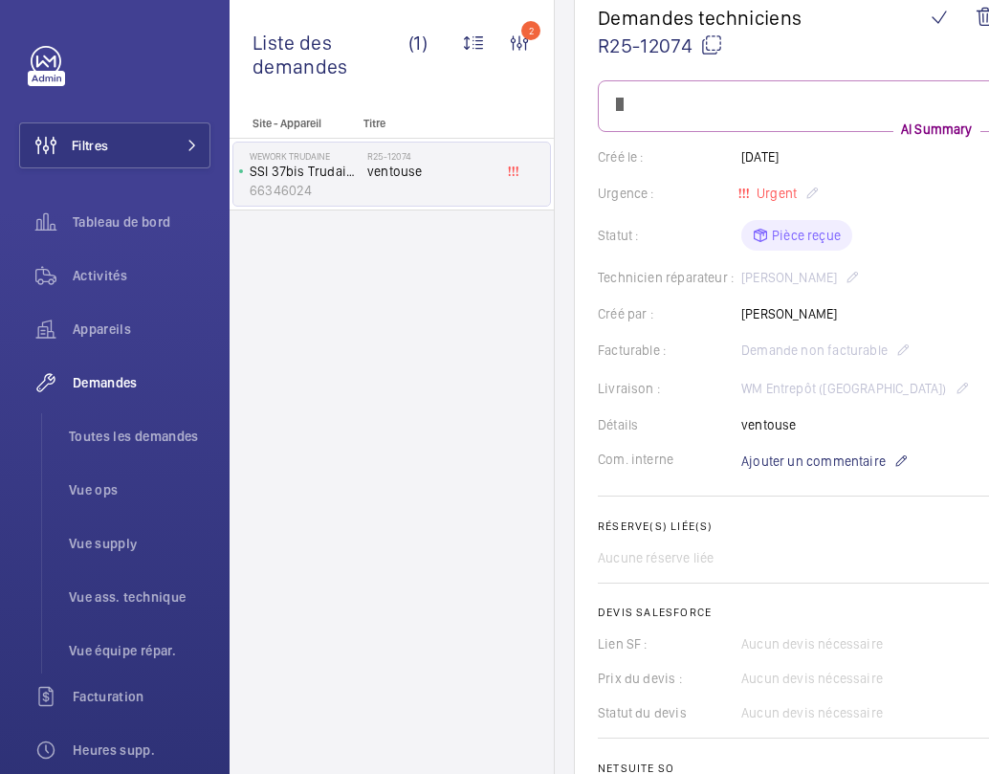
scroll to position [180, 0]
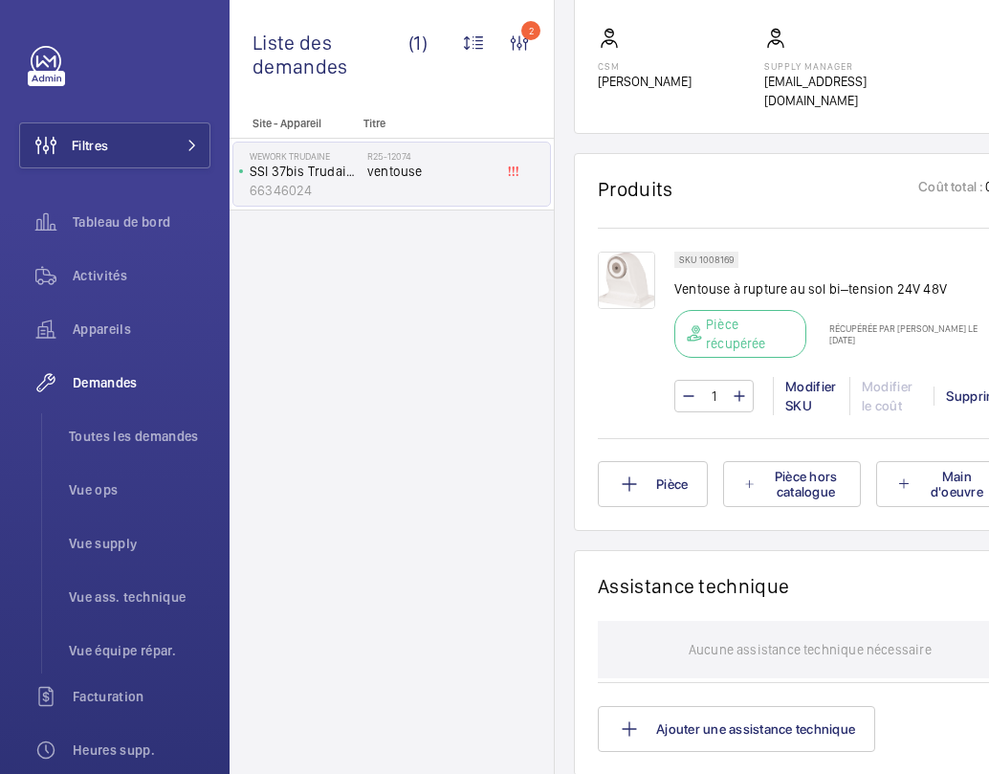
scroll to position [1310, 0]
